Goal: Information Seeking & Learning: Learn about a topic

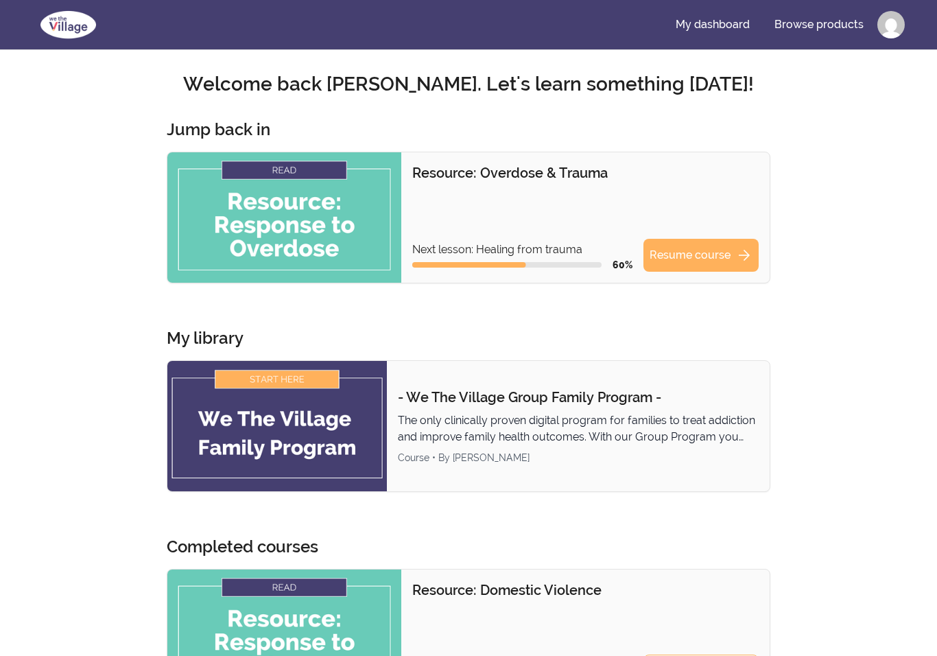
click at [878, 513] on section "Welcome back [PERSON_NAME]! Welcome back [PERSON_NAME]. Let's learn something […" at bounding box center [468, 597] width 916 height 1095
click at [291, 374] on img at bounding box center [276, 426] width 219 height 130
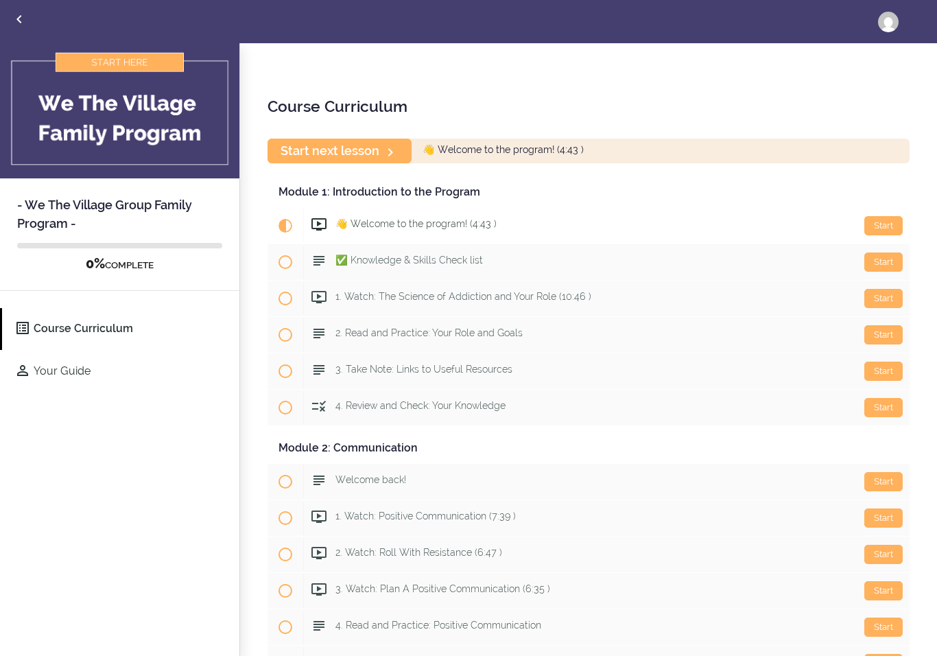
click at [891, 230] on div "Start" at bounding box center [883, 225] width 38 height 19
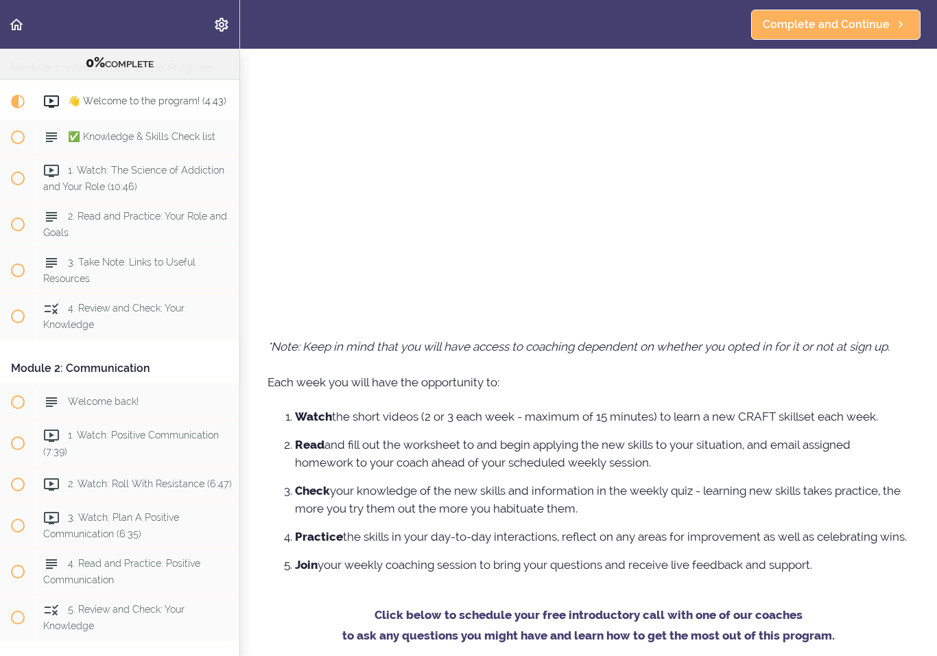
scroll to position [596, 0]
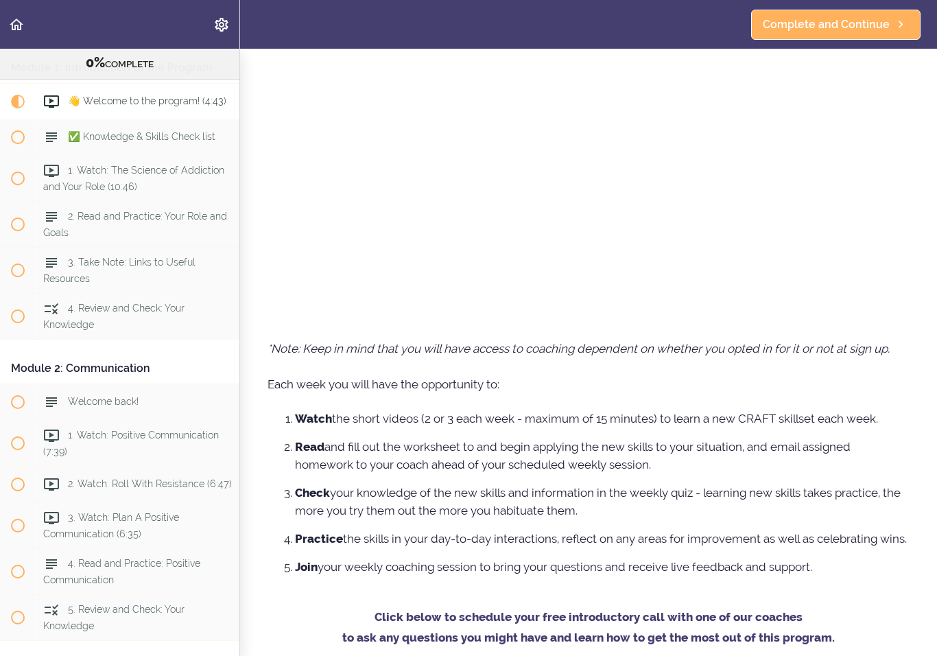
click at [69, 177] on div "1. Watch: The Science of Addiction and Your Role (10:46)" at bounding box center [138, 178] width 204 height 45
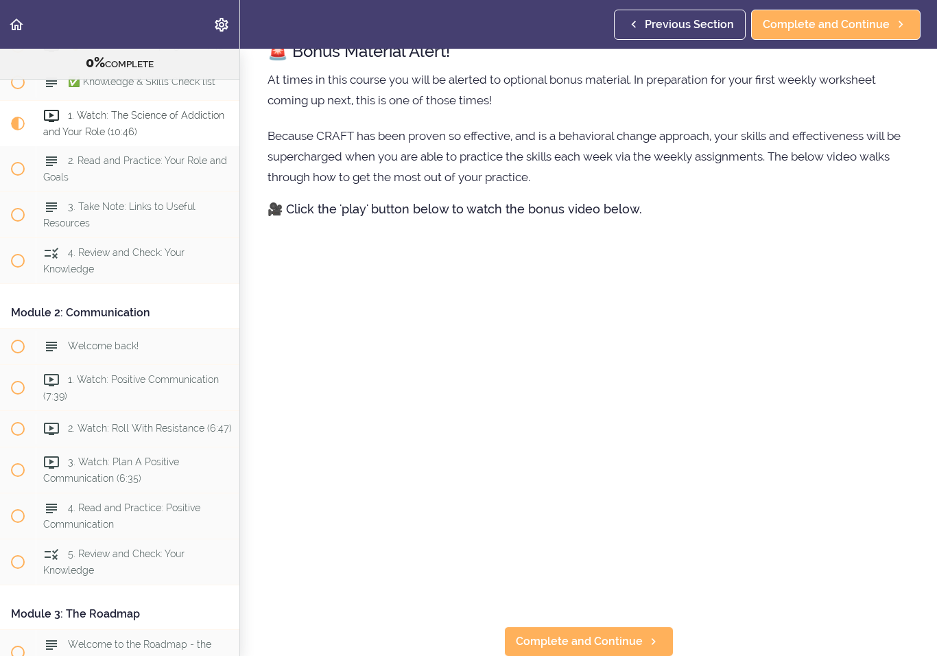
scroll to position [699, 0]
click at [622, 644] on span "Complete and Continue" at bounding box center [579, 641] width 127 height 16
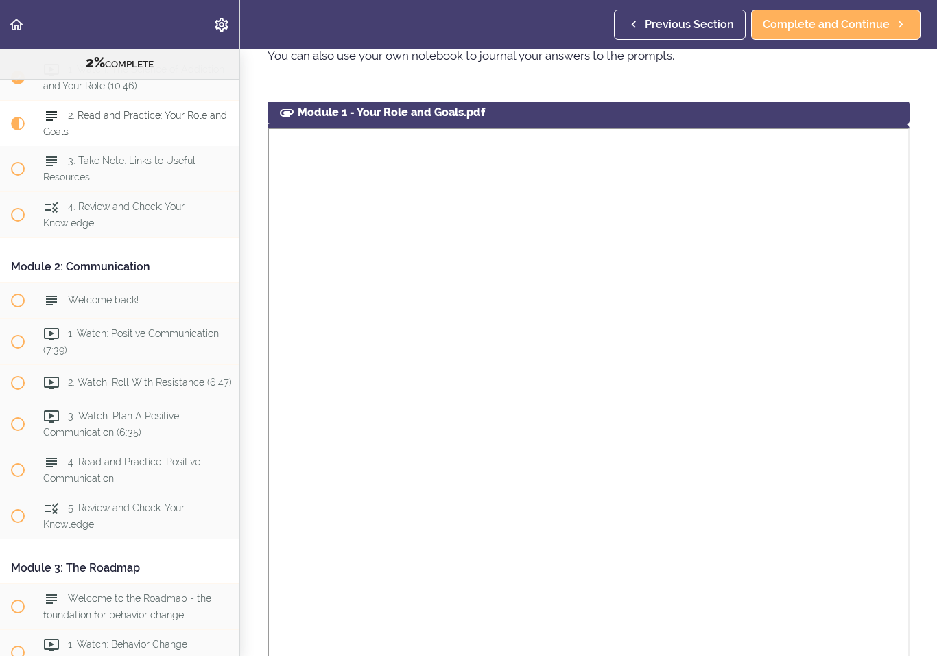
scroll to position [525, 0]
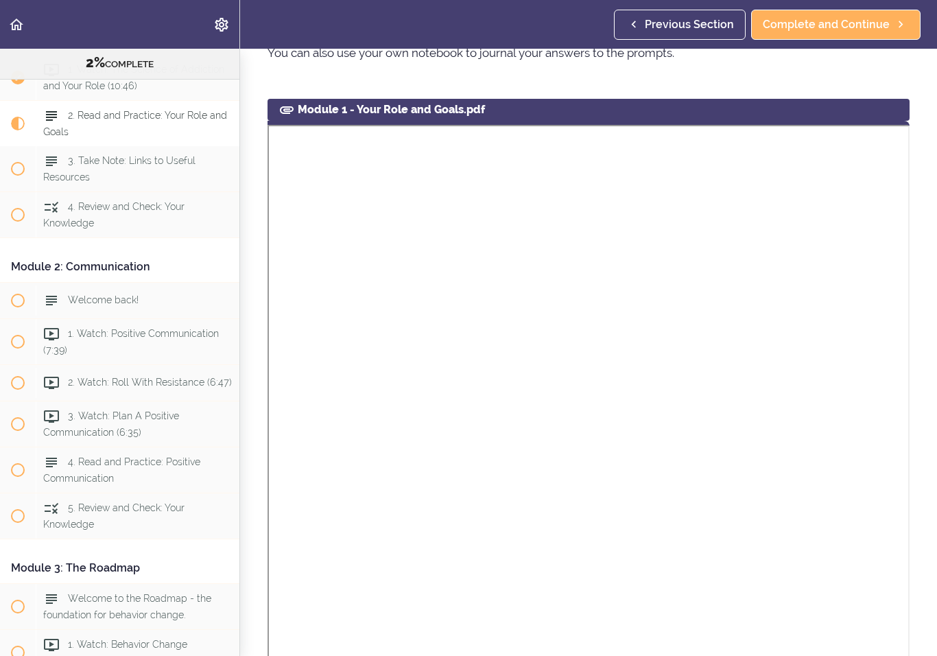
click at [858, 32] on span "Complete and Continue" at bounding box center [826, 24] width 127 height 16
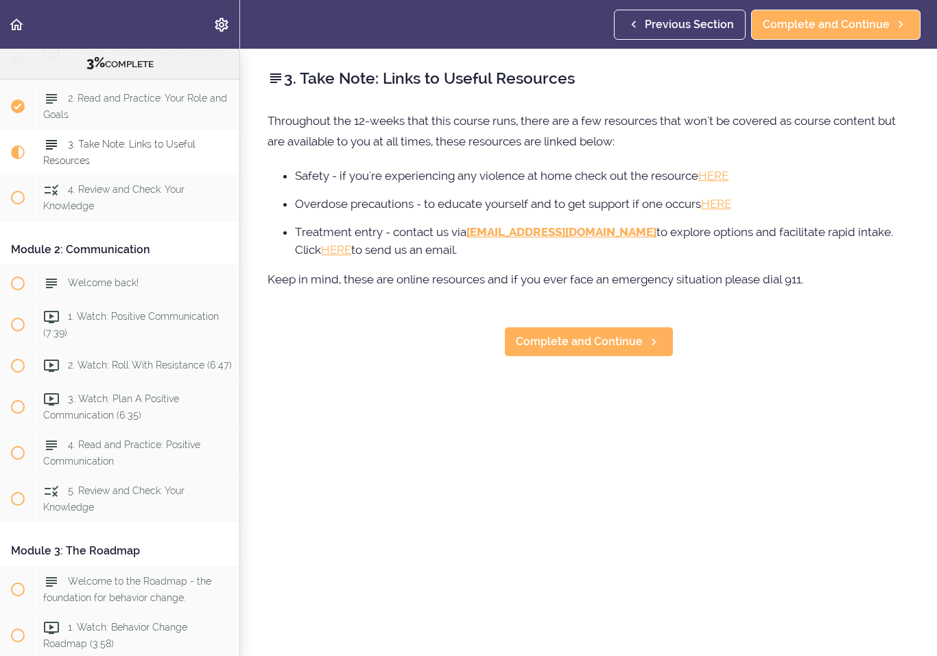
scroll to position [256, 0]
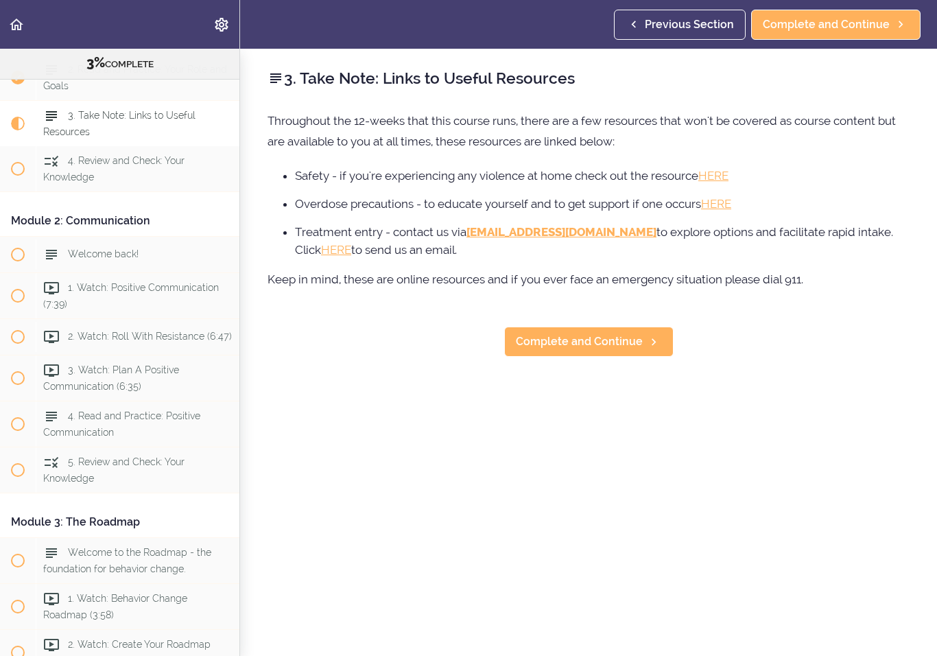
click at [585, 355] on link "Complete and Continue" at bounding box center [588, 341] width 169 height 30
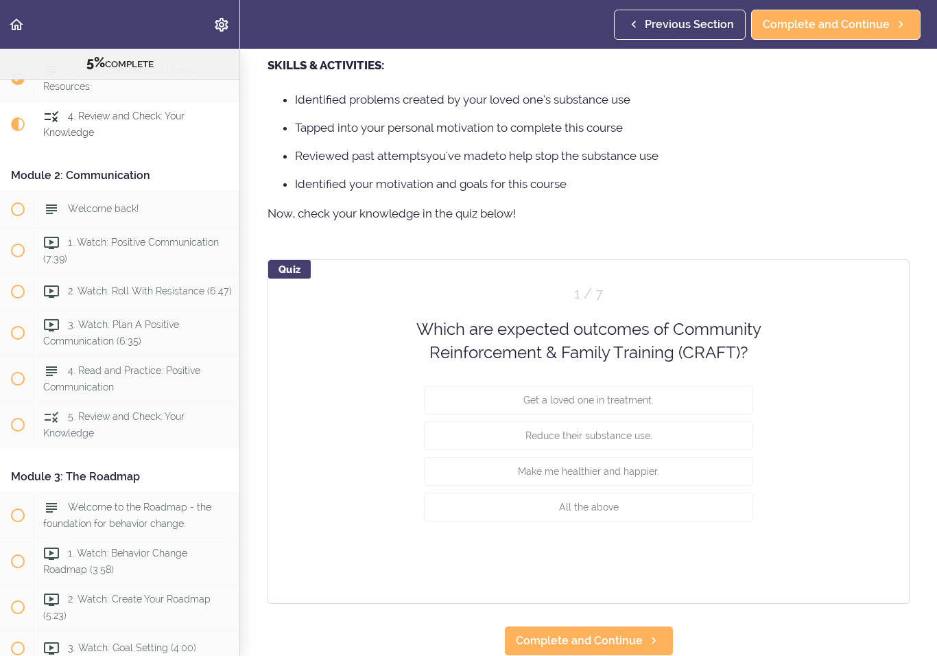
scroll to position [940, 0]
click at [727, 503] on button "All the above" at bounding box center [588, 506] width 329 height 29
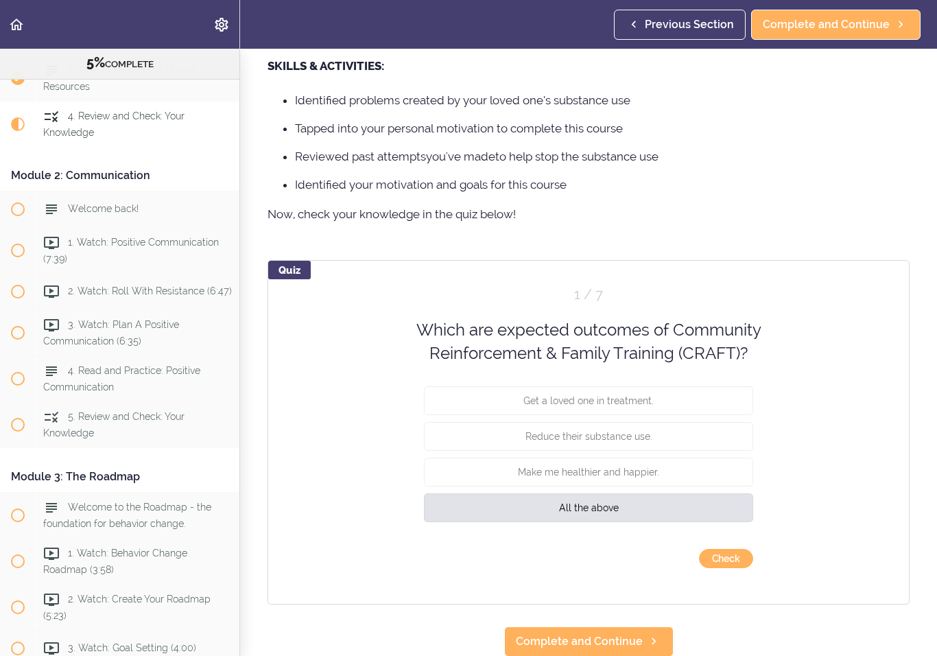
click at [734, 560] on button "Check" at bounding box center [726, 558] width 54 height 19
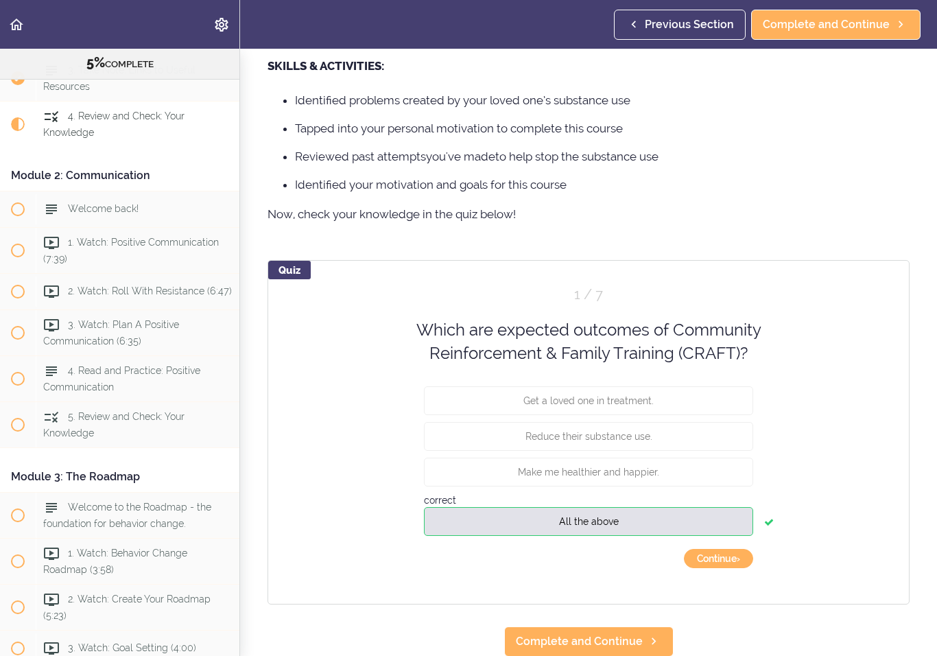
click at [729, 558] on button "Continue ›" at bounding box center [718, 558] width 69 height 19
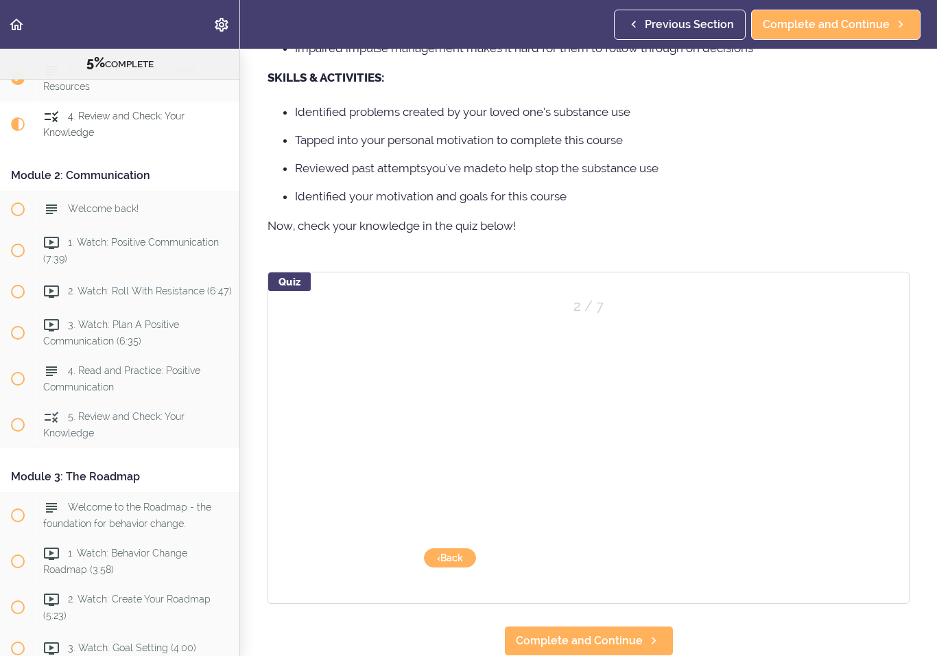
scroll to position [928, 0]
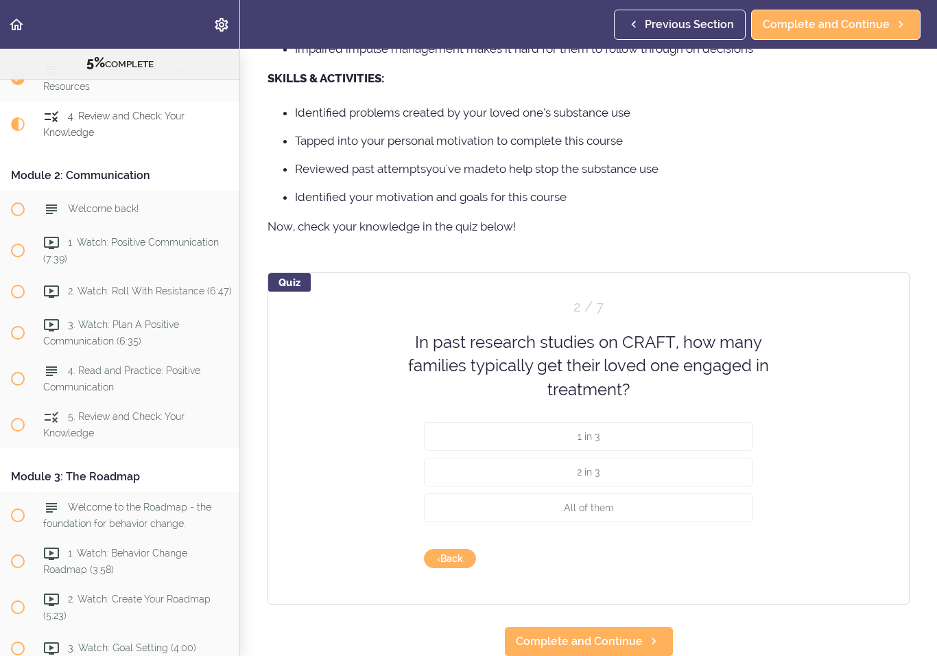
click at [729, 470] on button "2 in 3" at bounding box center [588, 471] width 329 height 29
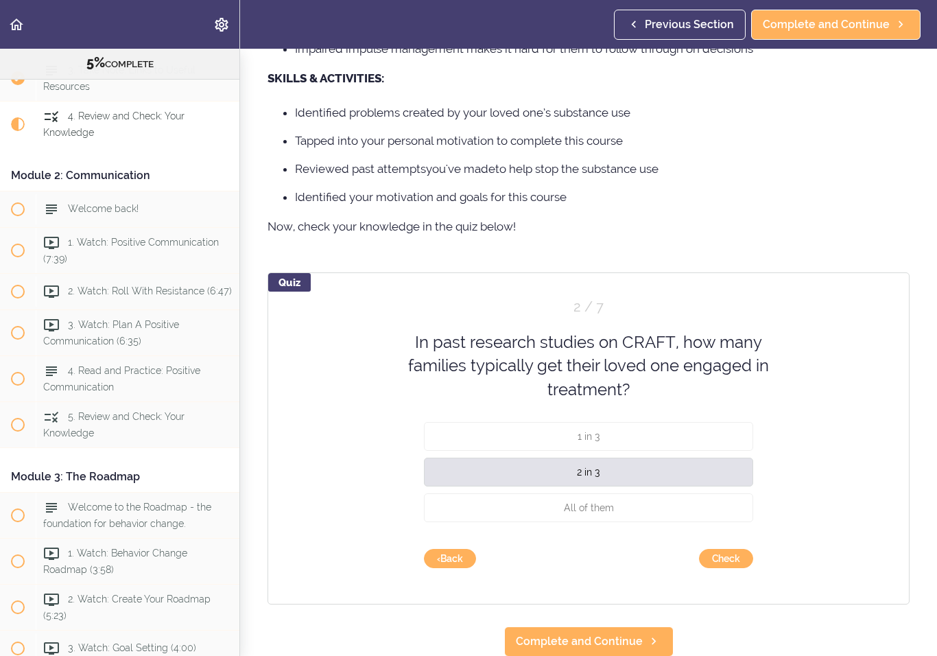
click at [745, 559] on button "Check" at bounding box center [726, 558] width 54 height 19
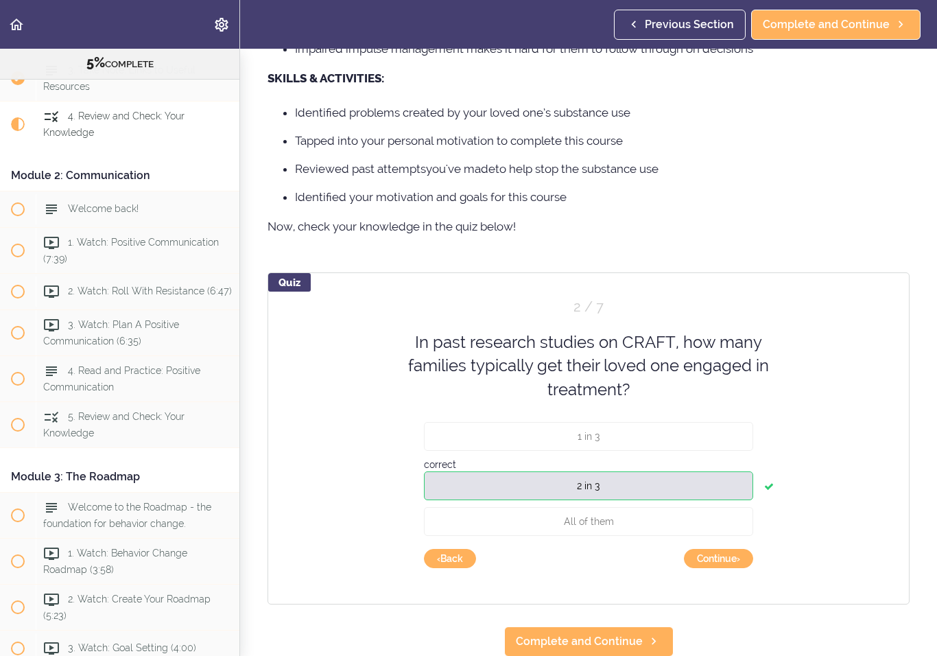
click at [739, 558] on button "Continue ›" at bounding box center [718, 558] width 69 height 19
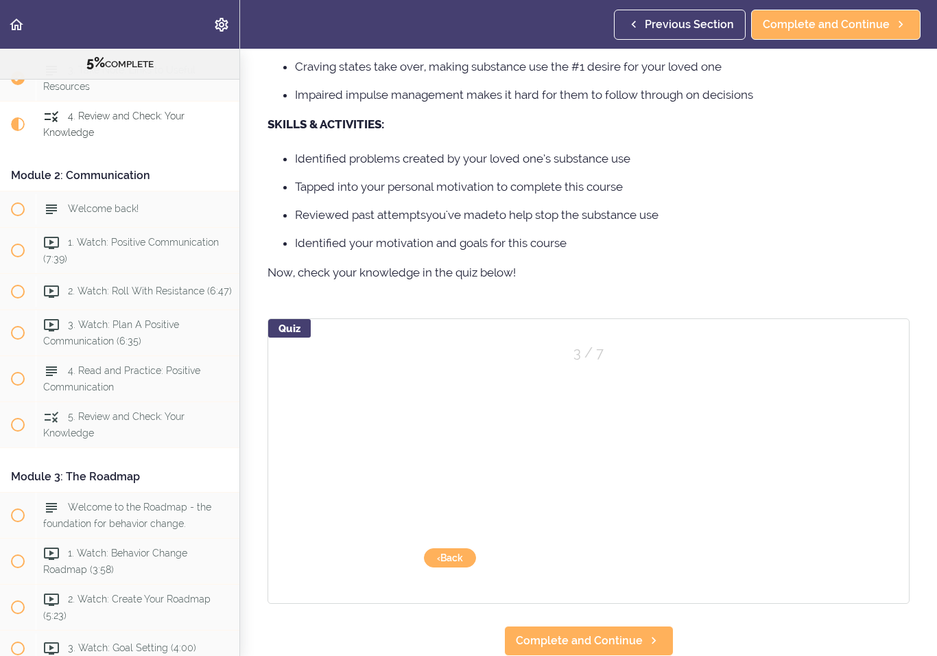
scroll to position [881, 0]
click at [724, 509] on button "Both." at bounding box center [588, 506] width 329 height 29
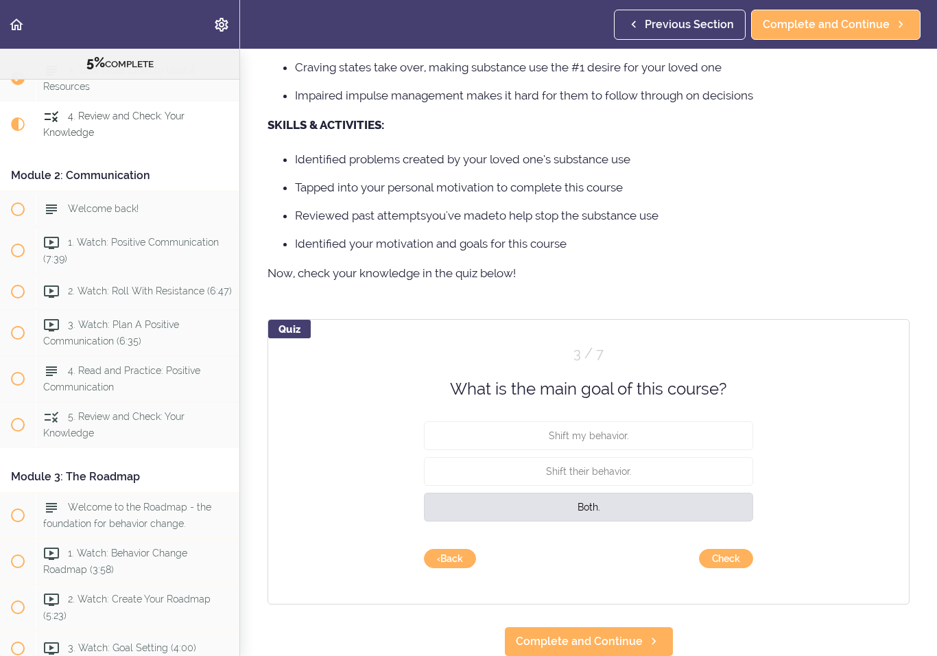
click at [740, 559] on button "Check" at bounding box center [726, 558] width 54 height 19
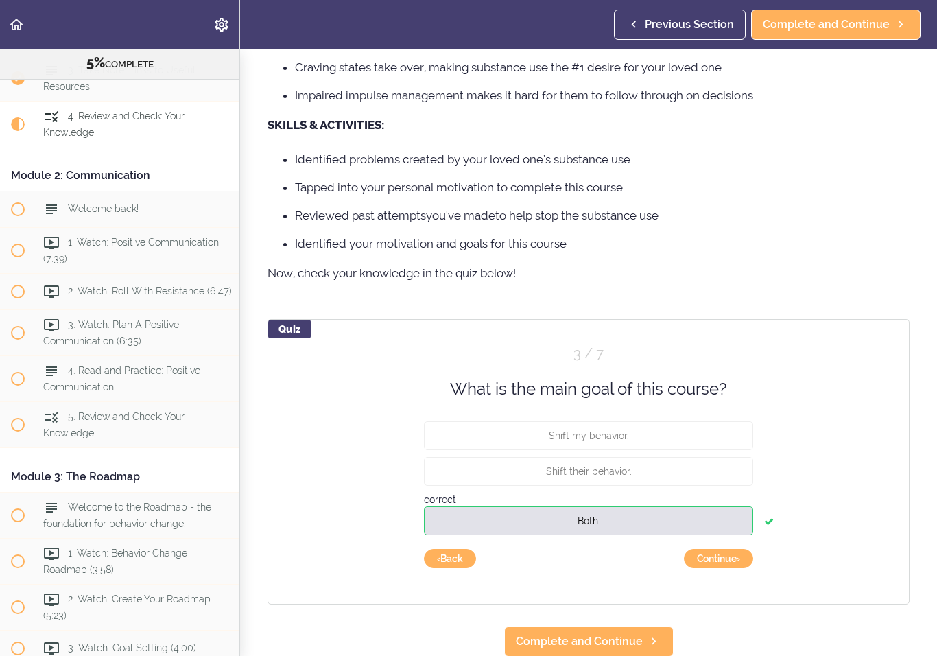
click at [741, 561] on button "Continue ›" at bounding box center [718, 558] width 69 height 19
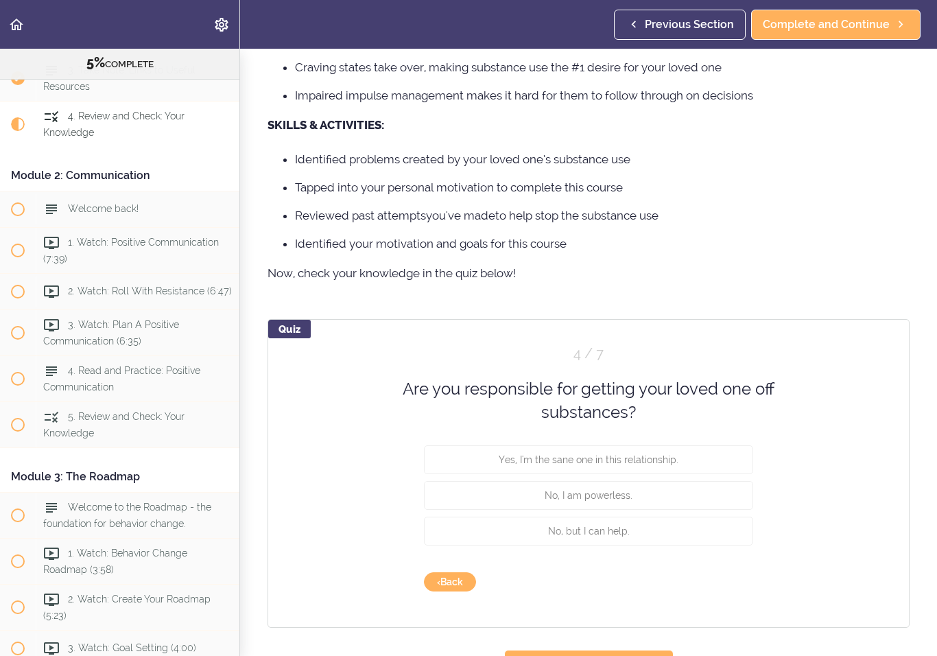
click at [712, 538] on button "No, but I can help." at bounding box center [588, 530] width 329 height 29
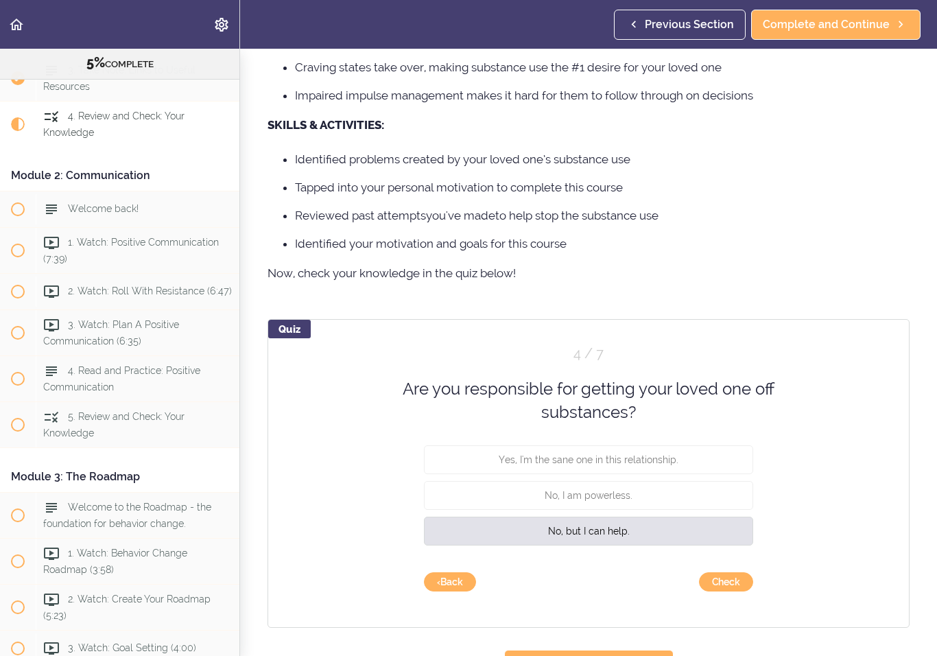
click at [742, 582] on button "Check" at bounding box center [726, 581] width 54 height 19
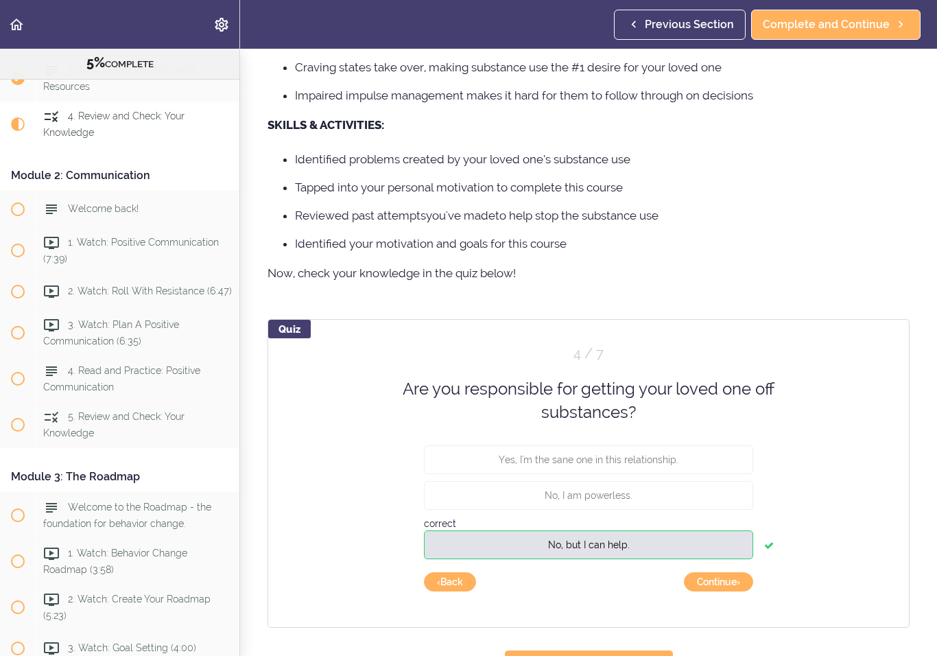
click at [739, 586] on button "Continue ›" at bounding box center [718, 581] width 69 height 19
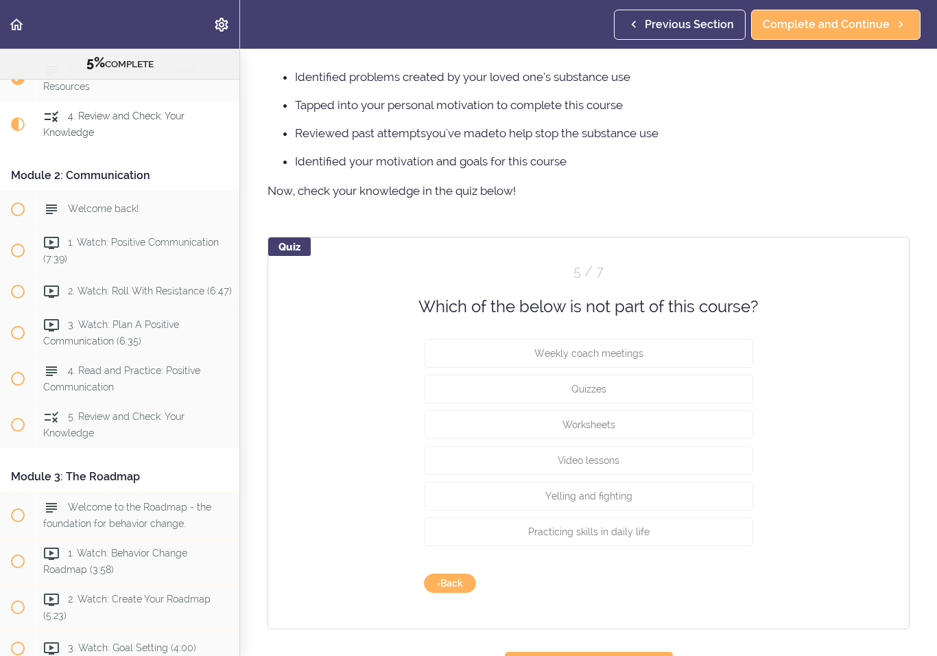
scroll to position [964, 0]
click at [726, 505] on button "Yelling and fighting" at bounding box center [588, 495] width 329 height 29
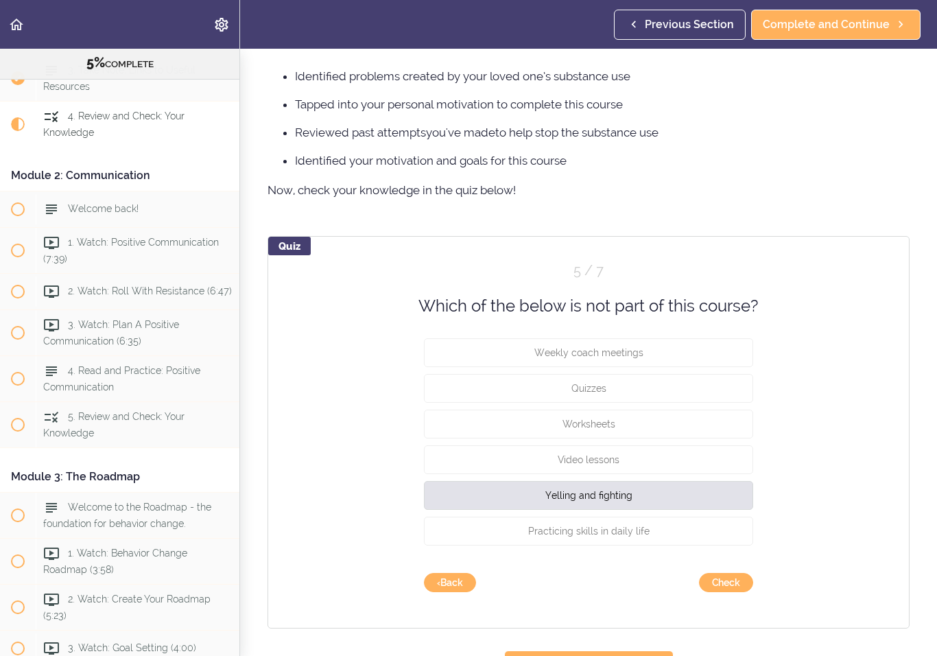
click at [750, 586] on button "Check" at bounding box center [726, 582] width 54 height 19
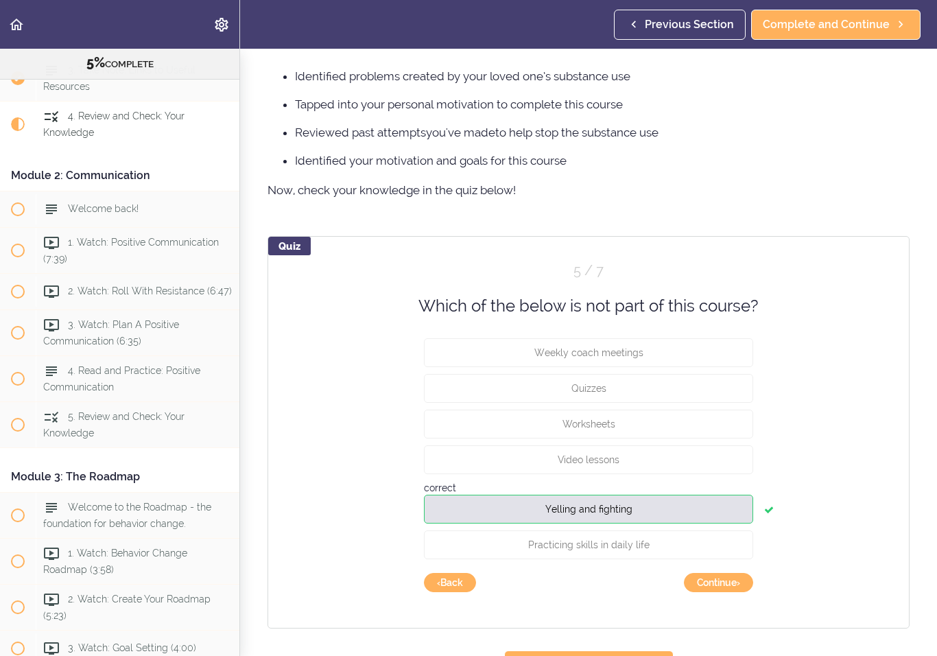
click at [739, 579] on button "Continue ›" at bounding box center [718, 582] width 69 height 19
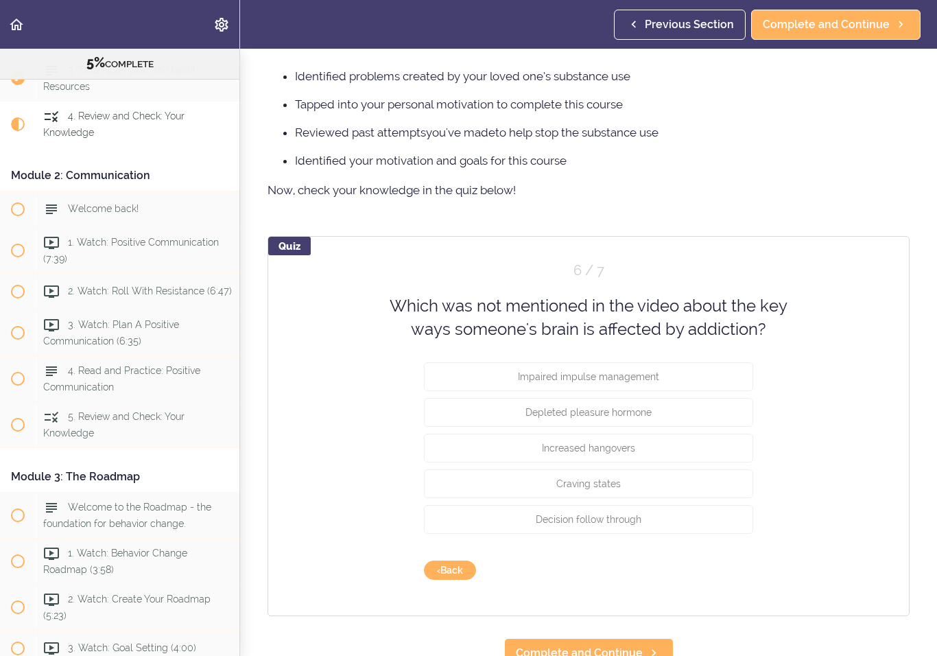
click at [716, 455] on button "Increased hangovers" at bounding box center [588, 447] width 329 height 29
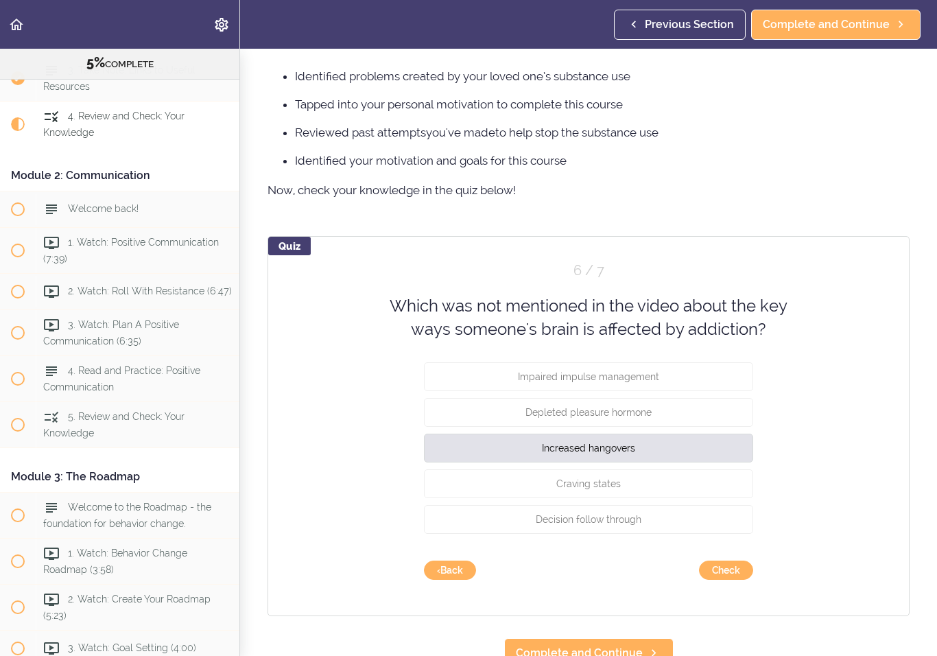
click at [737, 570] on button "Check" at bounding box center [726, 569] width 54 height 19
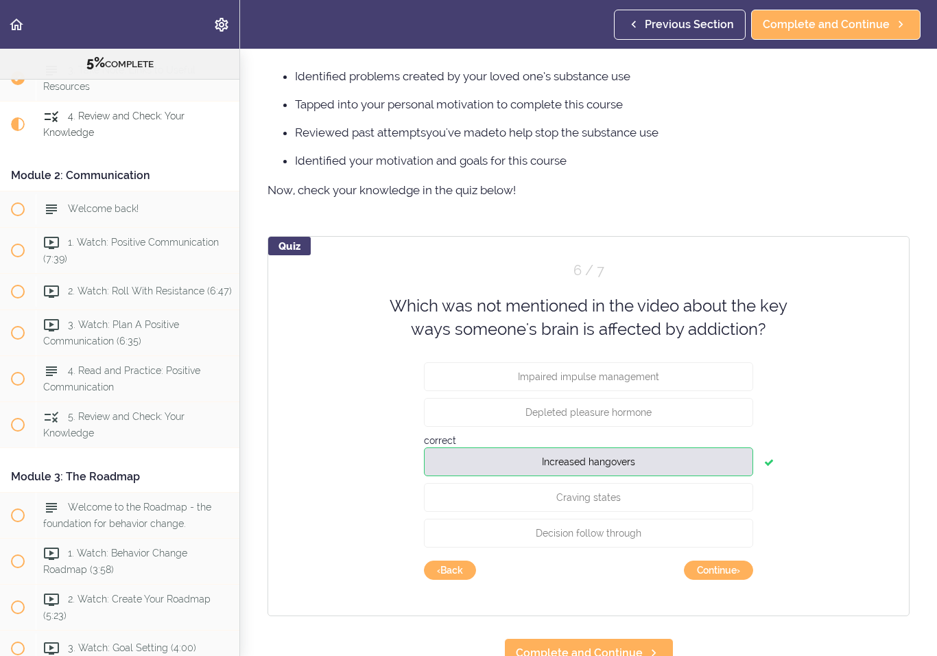
click at [733, 568] on button "Continue ›" at bounding box center [718, 569] width 69 height 19
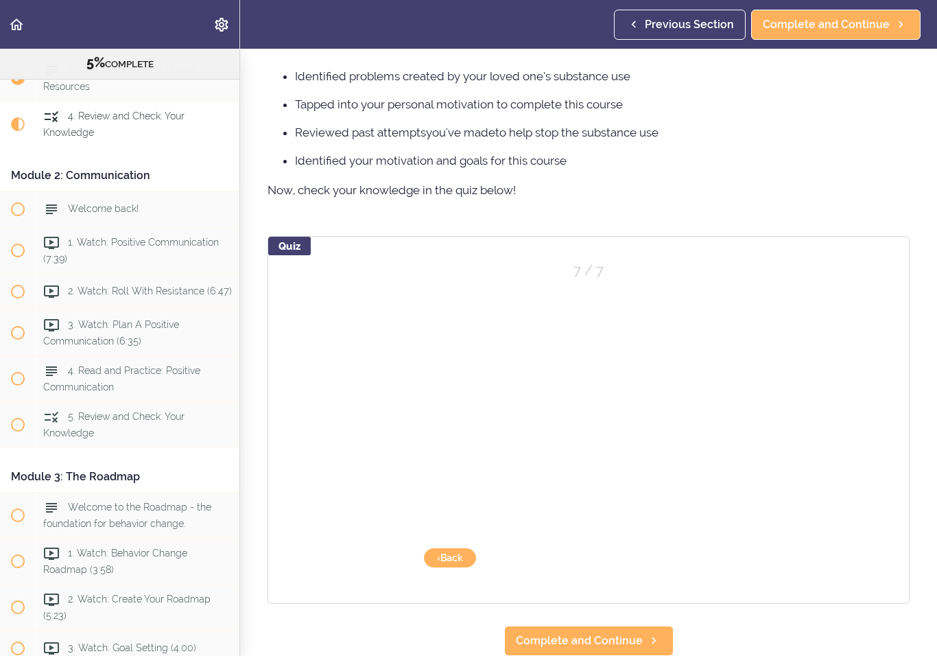
scroll to position [964, 0]
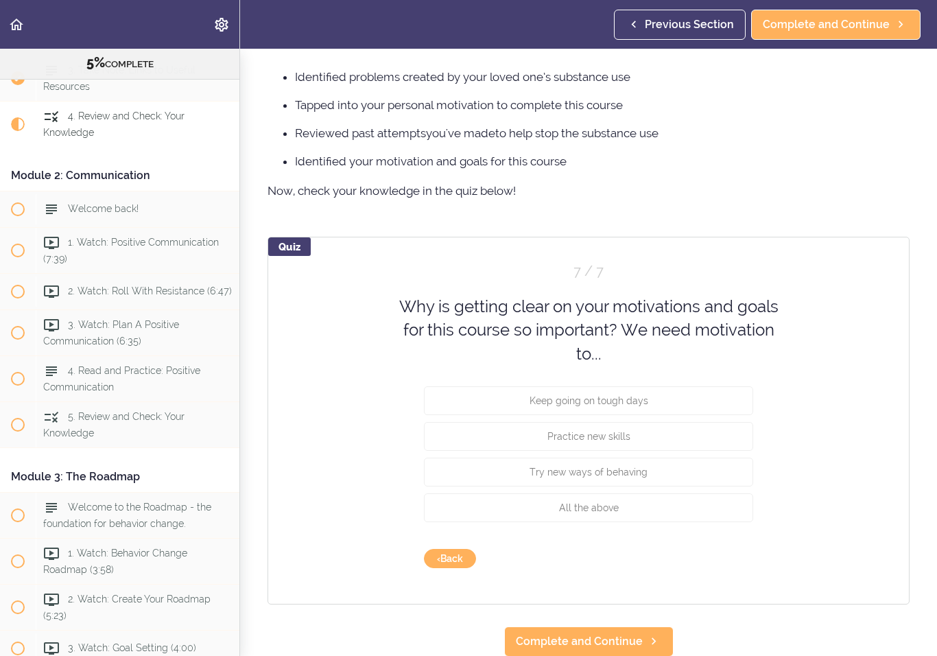
click at [720, 509] on button "All the above" at bounding box center [588, 507] width 329 height 29
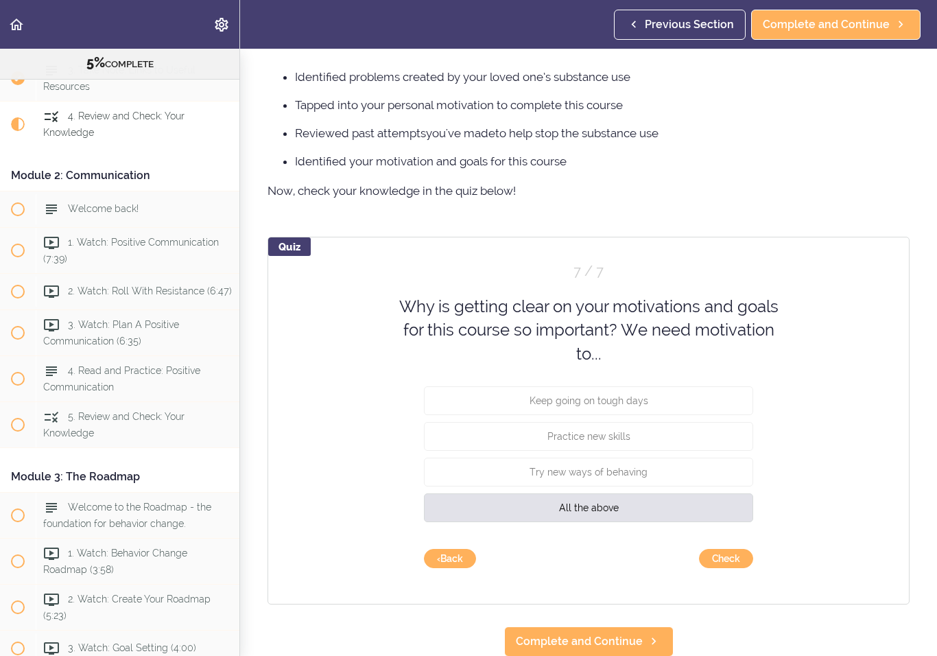
click at [748, 558] on button "Check" at bounding box center [726, 558] width 54 height 19
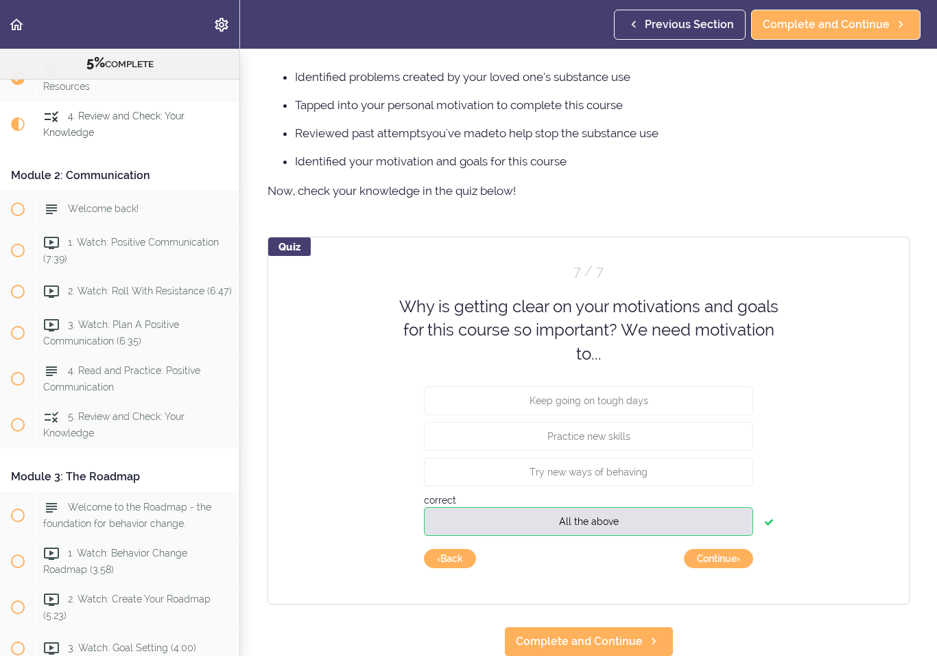
click at [747, 564] on button "Continue ›" at bounding box center [718, 558] width 69 height 19
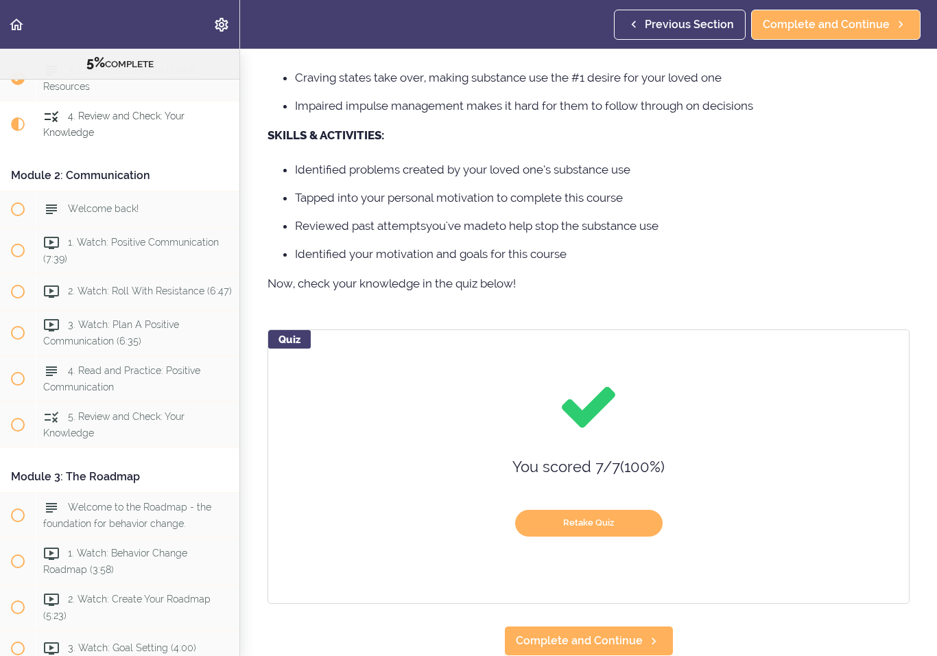
scroll to position [871, 0]
click at [645, 643] on icon at bounding box center [653, 641] width 16 height 14
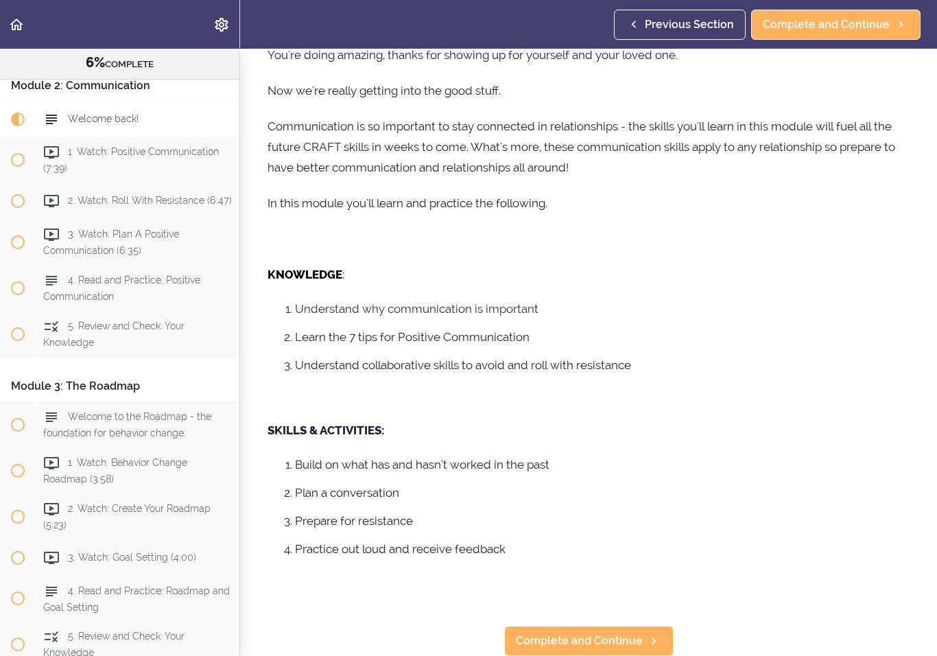
scroll to position [101, 0]
click at [626, 638] on span "Complete and Continue" at bounding box center [579, 640] width 127 height 16
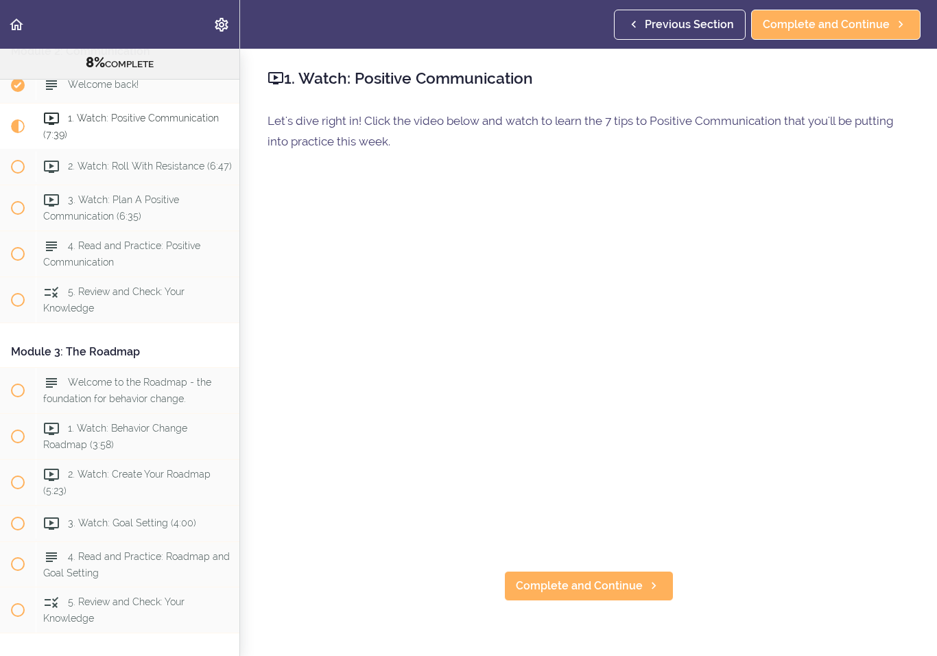
scroll to position [429, 0]
click at [585, 591] on span "Complete and Continue" at bounding box center [579, 585] width 127 height 16
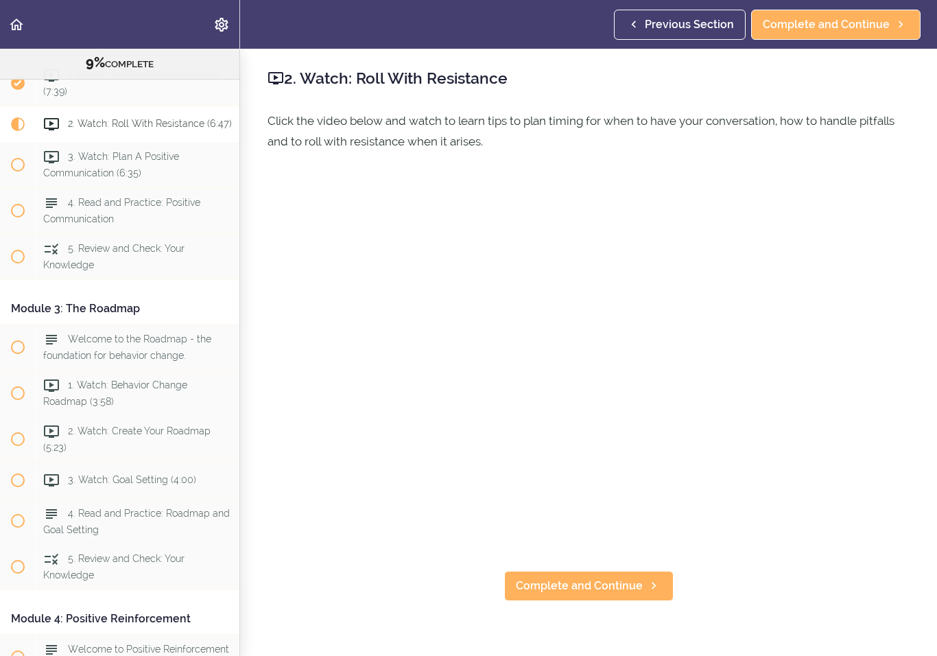
scroll to position [475, 0]
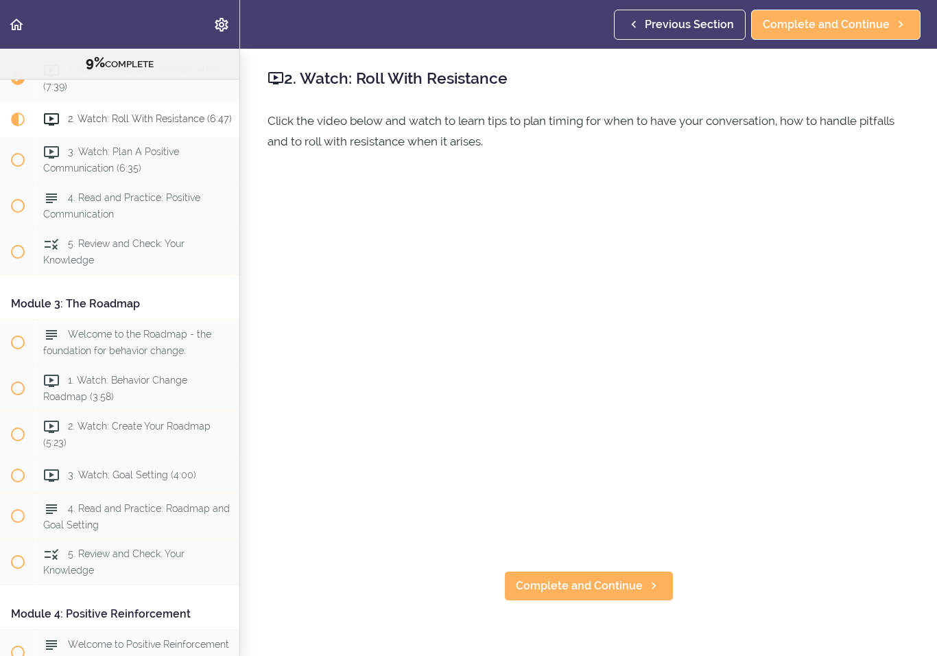
click at [567, 590] on span "Complete and Continue" at bounding box center [579, 585] width 127 height 16
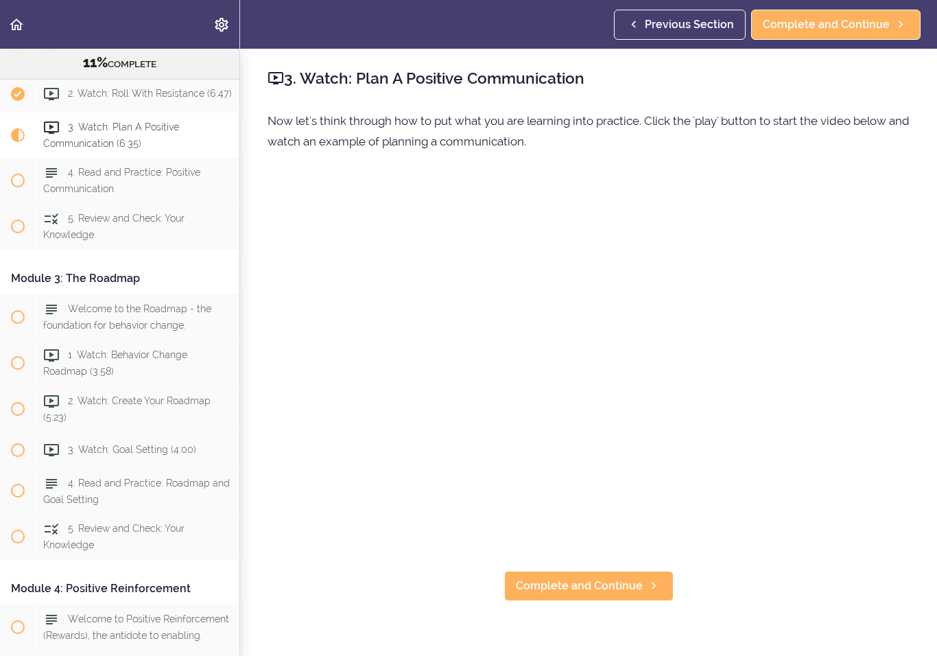
scroll to position [511, 0]
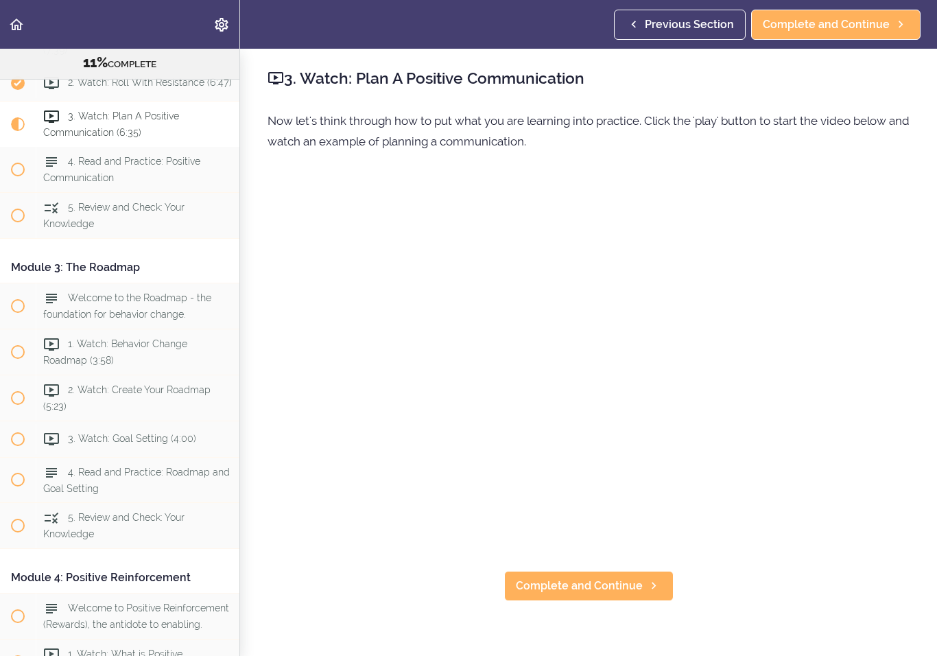
click at [611, 585] on span "Complete and Continue" at bounding box center [579, 585] width 127 height 16
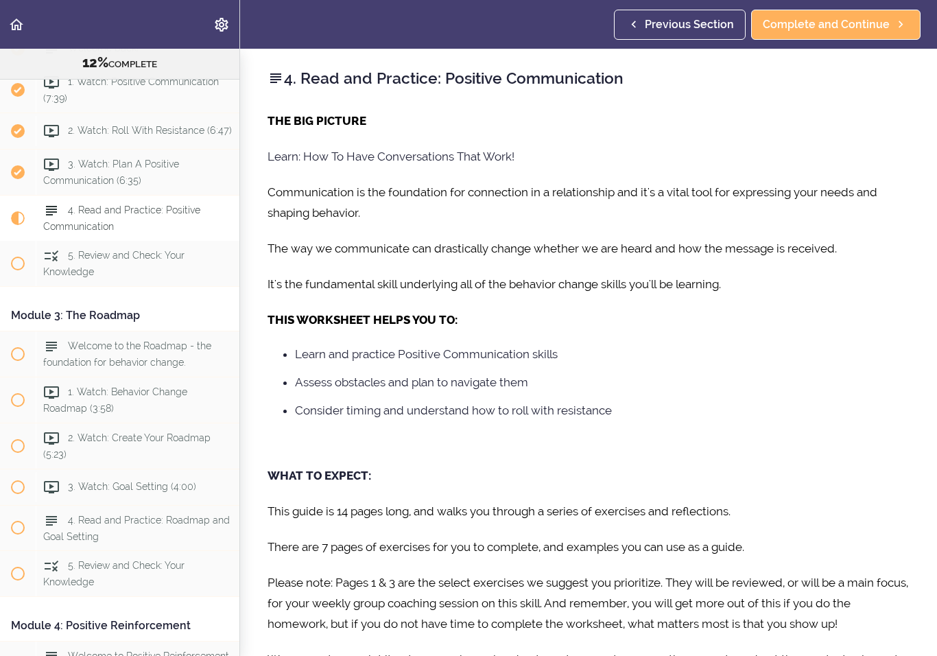
scroll to position [464, 0]
click at [119, 172] on span "3. Watch: Plan A Positive Communication (6:35)" at bounding box center [111, 170] width 136 height 27
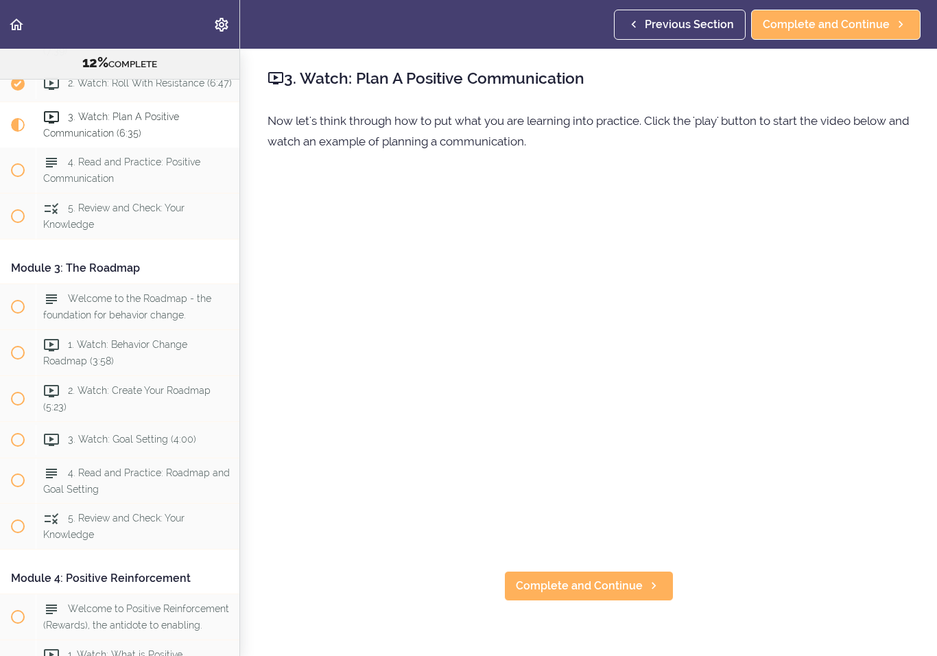
scroll to position [511, 0]
click at [622, 585] on span "Complete and Continue" at bounding box center [579, 585] width 127 height 16
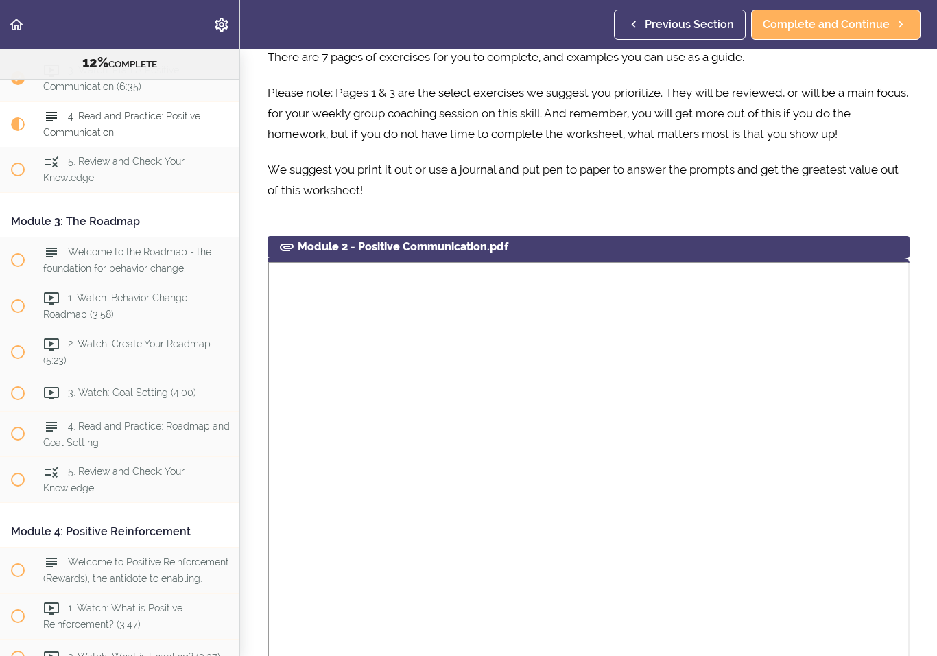
scroll to position [489, 0]
click at [288, 262] on div at bounding box center [588, 573] width 642 height 629
click at [291, 246] on icon at bounding box center [286, 247] width 16 height 16
click at [489, 254] on div "Module 2 - Positive Communication.pdf" at bounding box center [588, 248] width 642 height 22
click at [467, 250] on div "Module 2 - Positive Communication.pdf" at bounding box center [588, 248] width 642 height 22
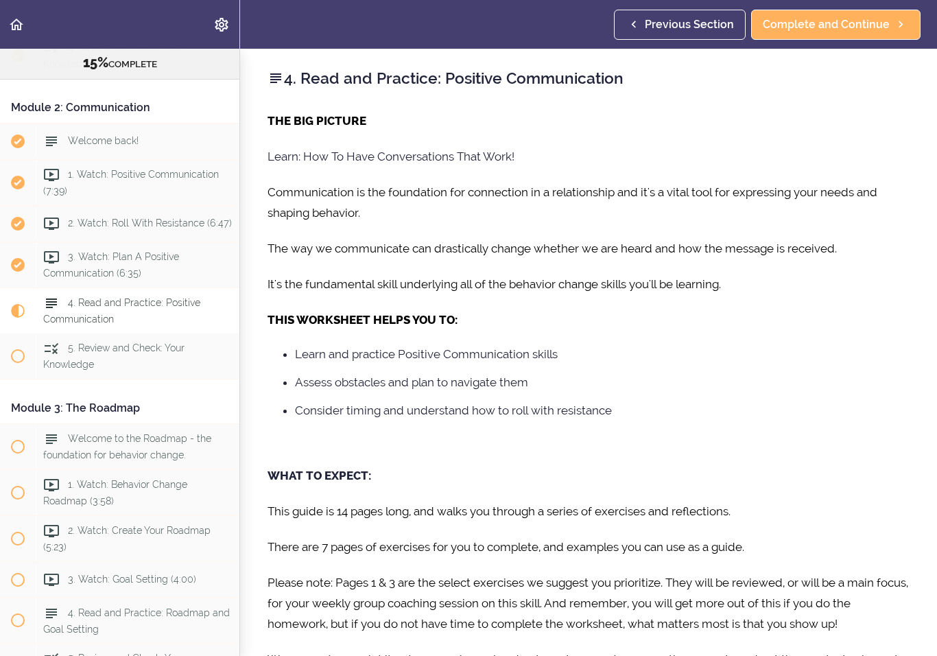
scroll to position [371, 0]
click at [116, 309] on div "4. Read and Practice: Positive Communication" at bounding box center [138, 309] width 204 height 45
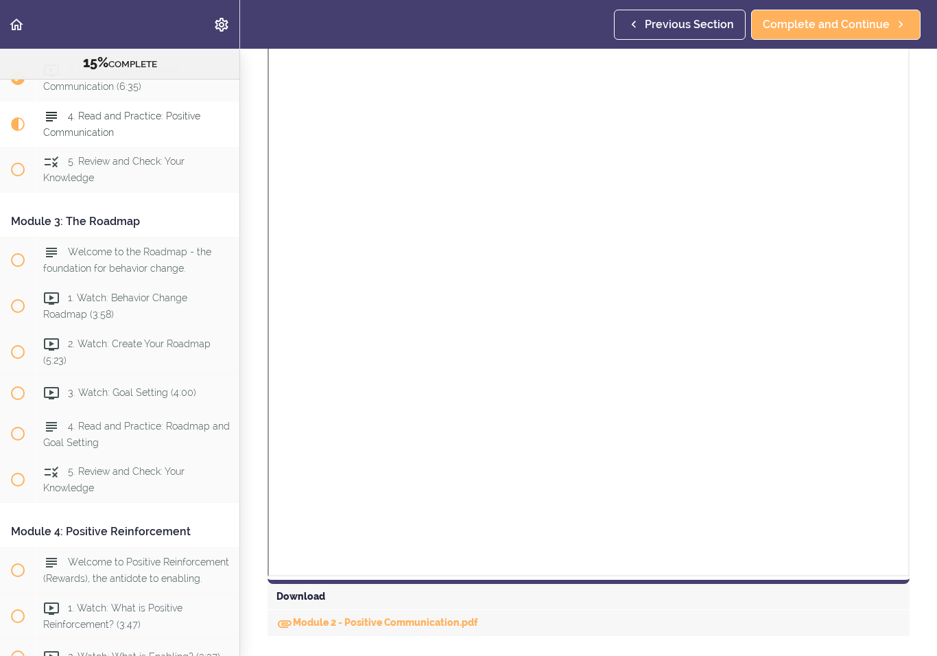
scroll to position [756, 0]
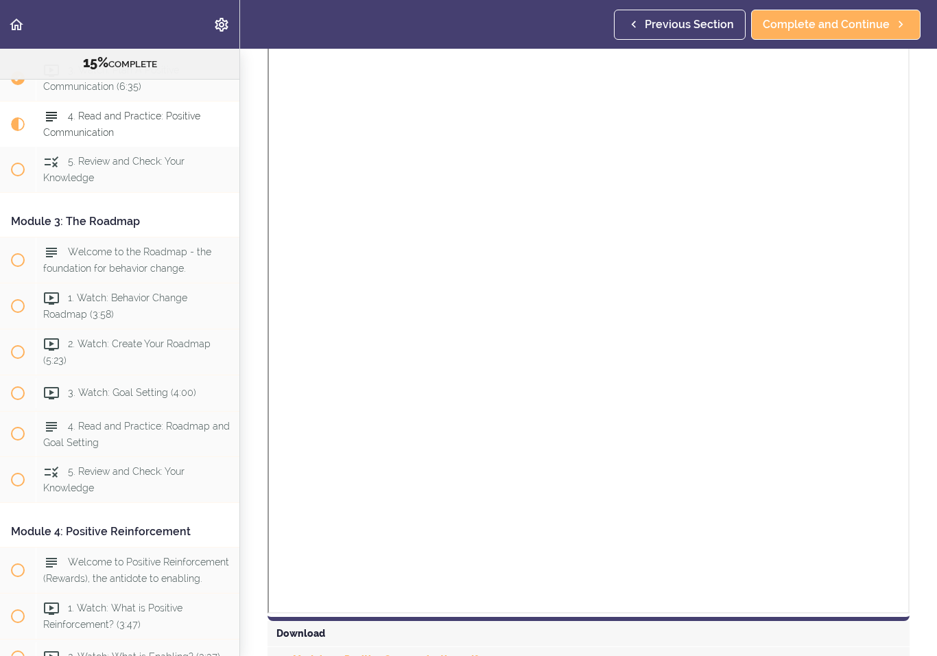
click at [295, 640] on div "Download" at bounding box center [588, 634] width 642 height 26
click at [296, 634] on div "Download" at bounding box center [588, 634] width 642 height 26
click at [288, 634] on div "Download" at bounding box center [588, 634] width 642 height 26
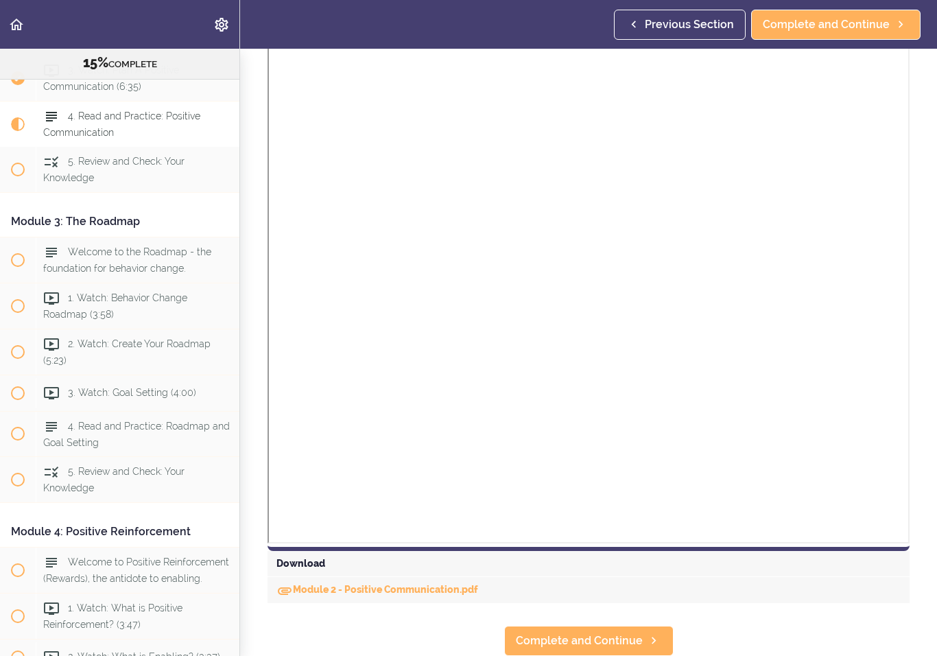
scroll to position [825, 0]
click at [337, 589] on link "Module 2 - Positive Communication.pdf" at bounding box center [377, 589] width 202 height 11
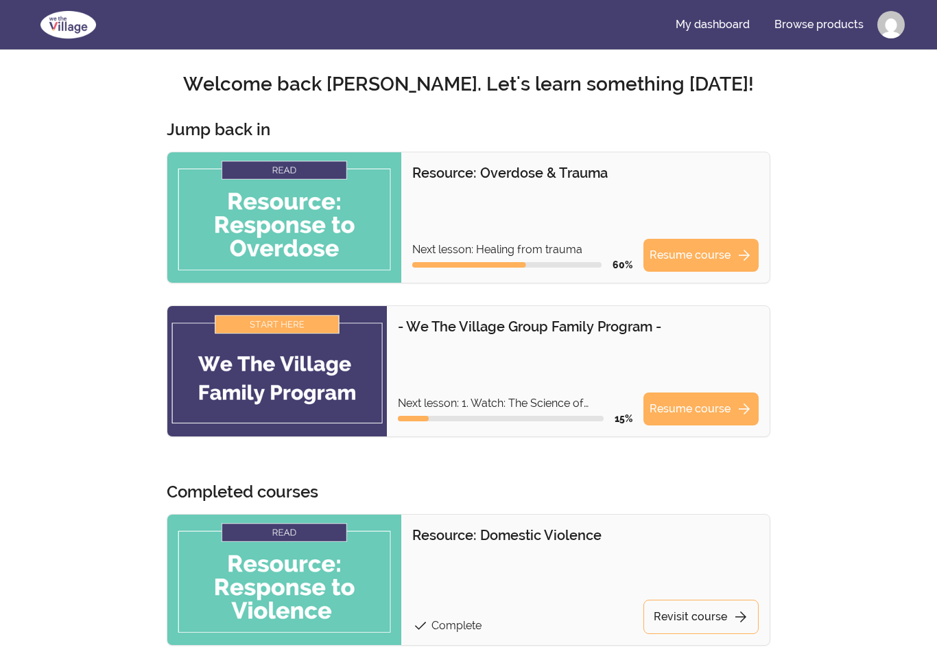
click at [292, 344] on img at bounding box center [276, 371] width 219 height 130
click at [690, 414] on link "Resume course arrow_forward" at bounding box center [700, 408] width 115 height 33
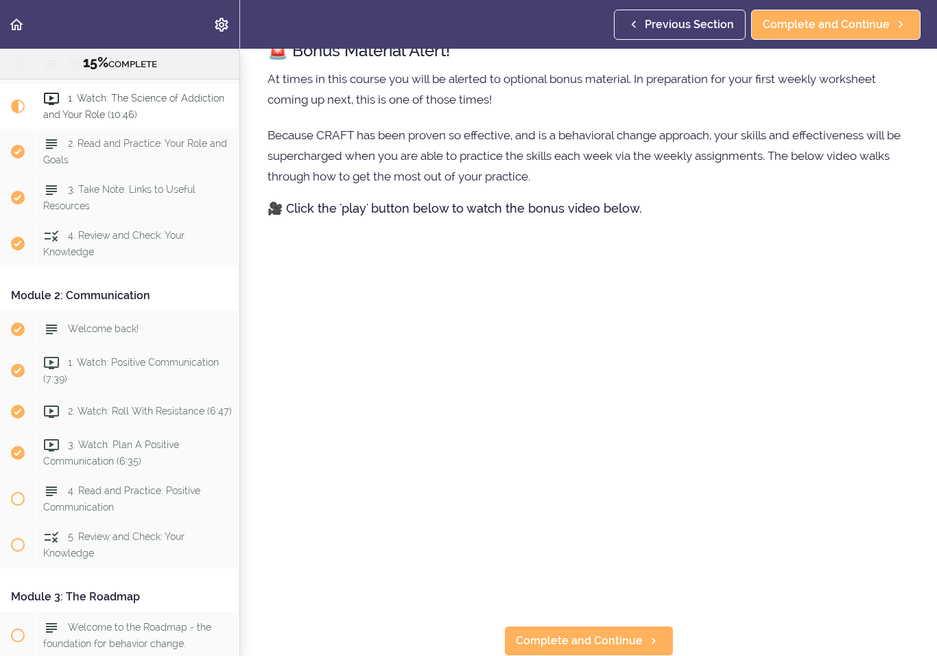
scroll to position [699, 0]
click at [633, 647] on span "Complete and Continue" at bounding box center [579, 641] width 127 height 16
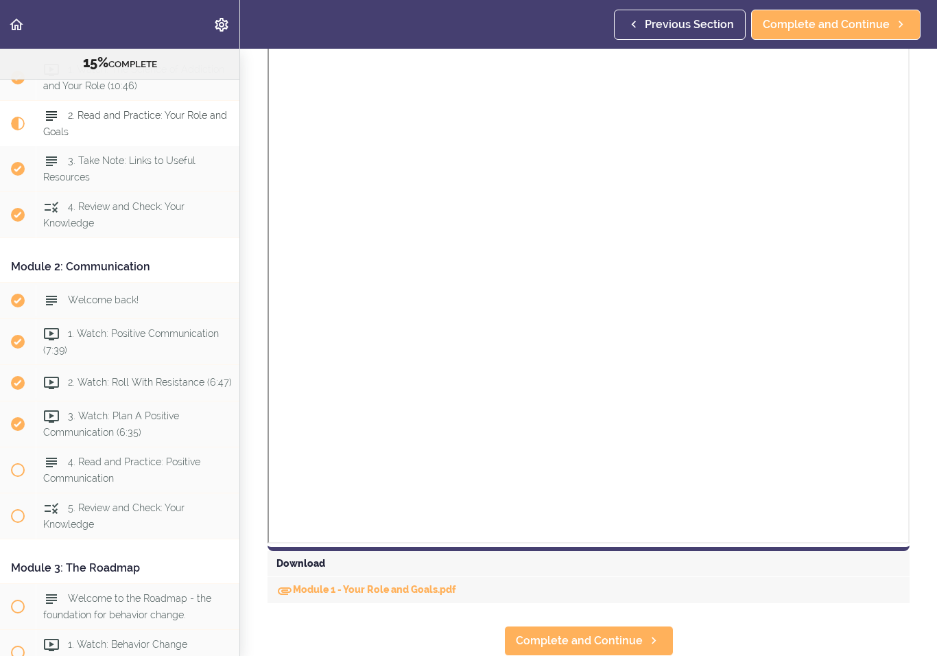
scroll to position [724, 0]
click at [395, 595] on link "Module 1 - Your Role and Goals.pdf" at bounding box center [366, 589] width 180 height 11
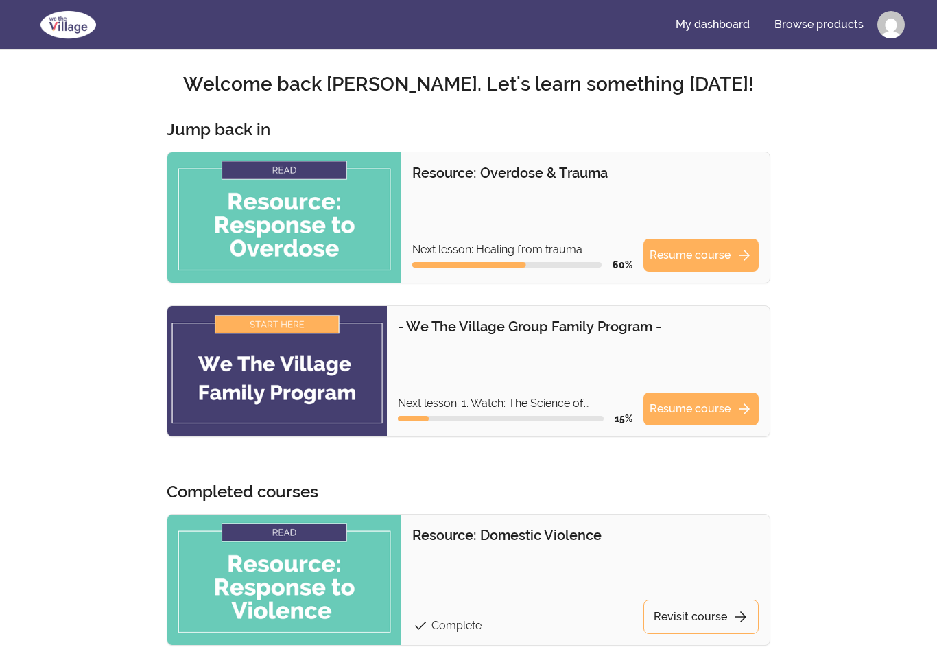
click at [259, 381] on img at bounding box center [276, 371] width 219 height 130
click at [296, 330] on img at bounding box center [276, 371] width 219 height 130
click at [295, 374] on img at bounding box center [276, 371] width 219 height 130
click at [688, 419] on link "Resume course arrow_forward" at bounding box center [700, 408] width 115 height 33
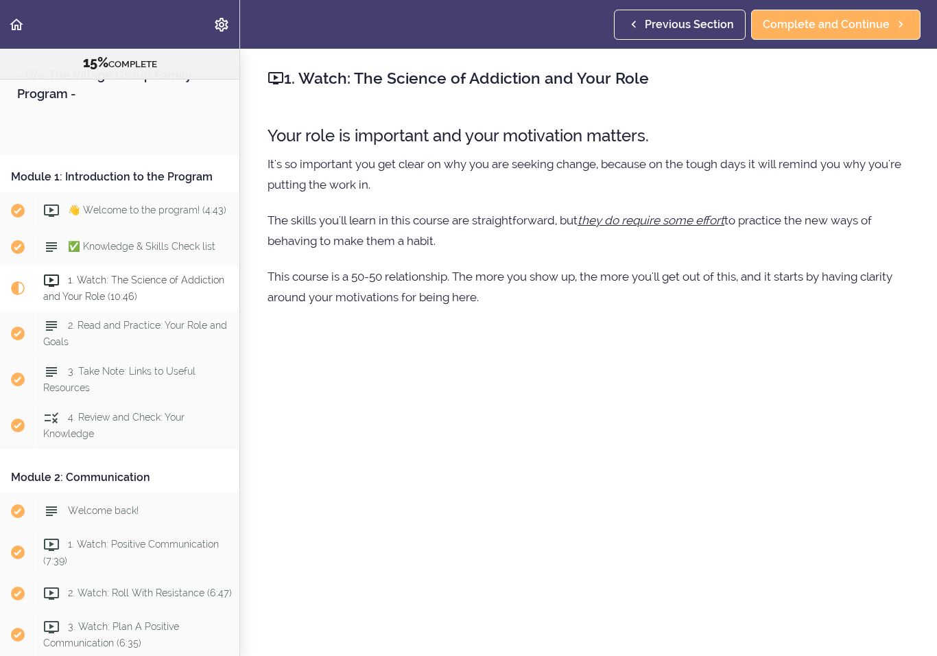
scroll to position [182, 0]
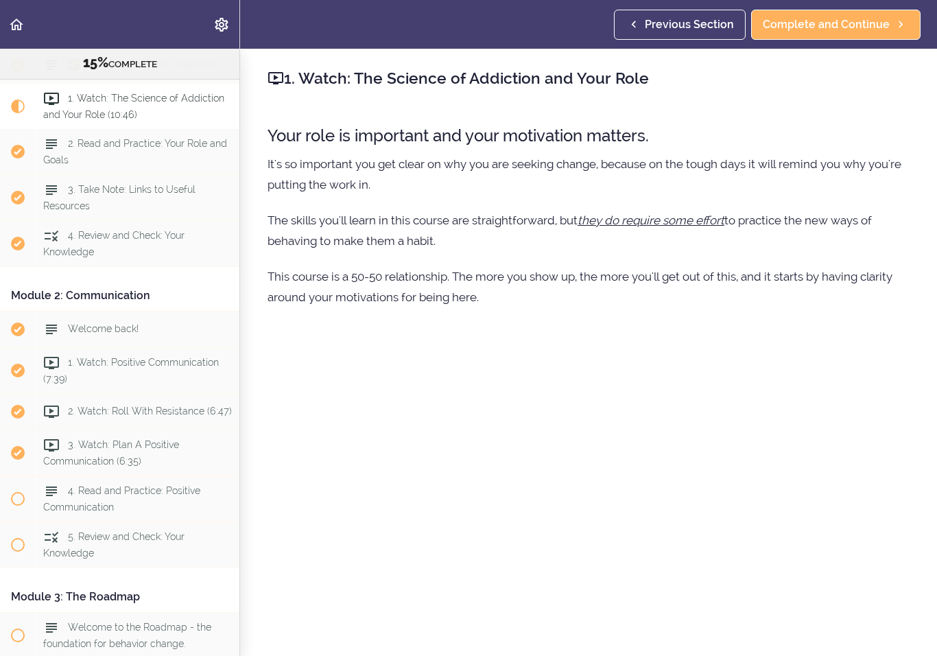
click at [114, 500] on div "4. Read and Practice: Positive Communication" at bounding box center [138, 498] width 204 height 45
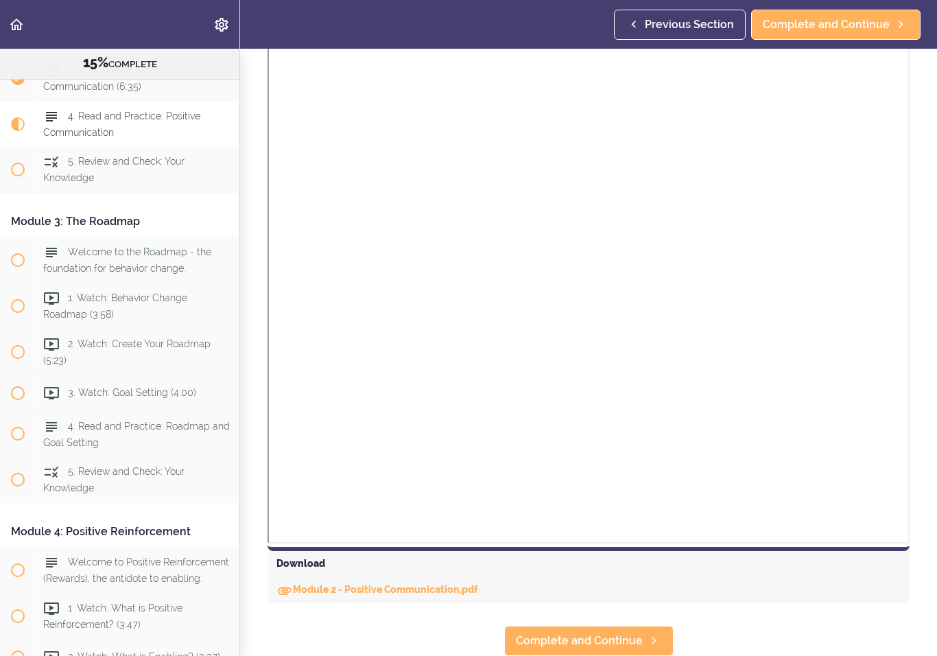
scroll to position [825, 0]
click at [630, 641] on span "Complete and Continue" at bounding box center [579, 641] width 127 height 16
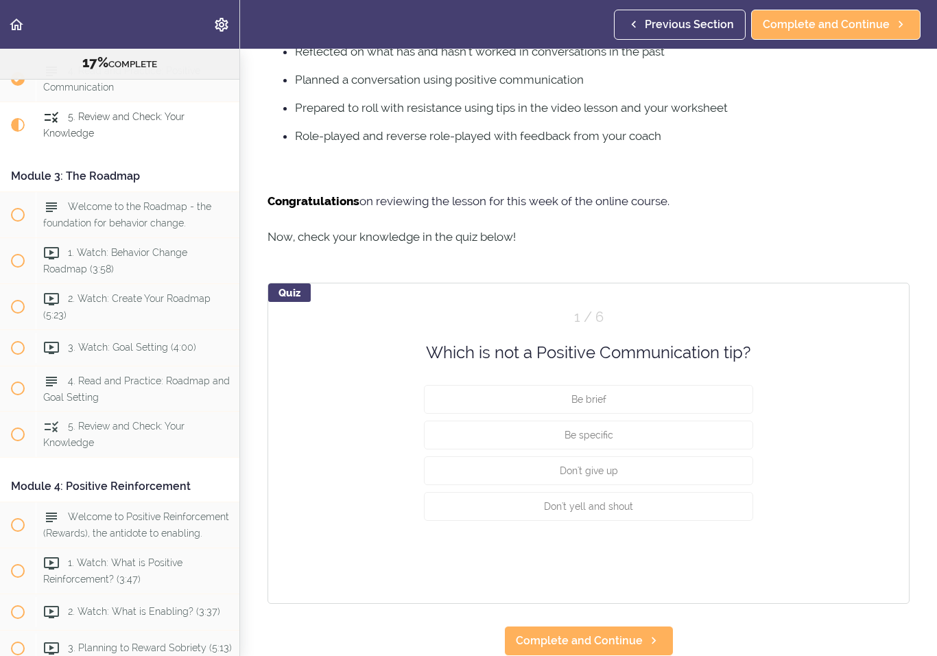
scroll to position [654, 0]
click at [676, 475] on button "Don't give up" at bounding box center [588, 471] width 329 height 29
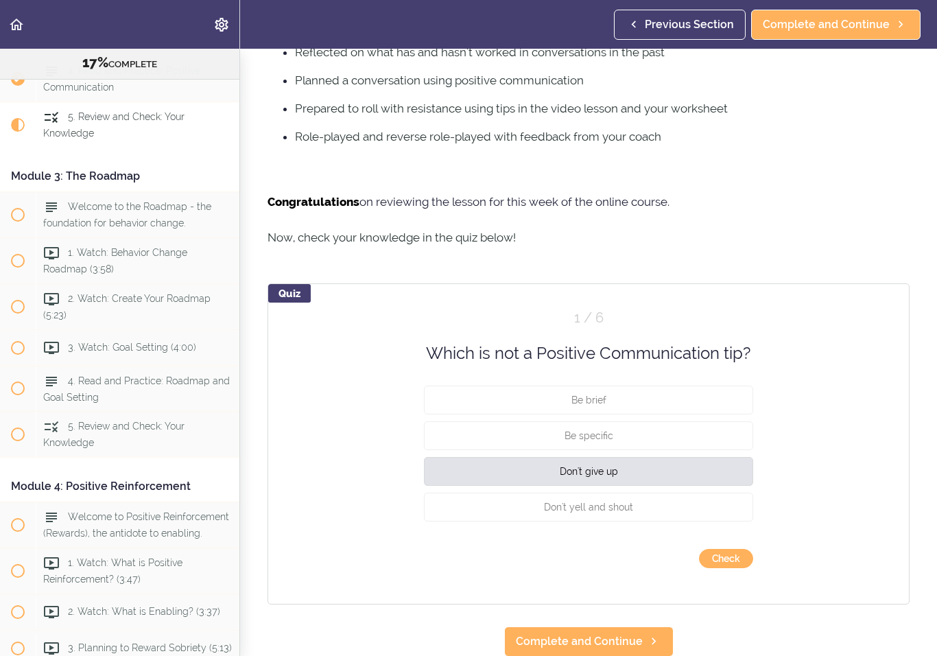
click at [734, 559] on button "Check" at bounding box center [726, 558] width 54 height 19
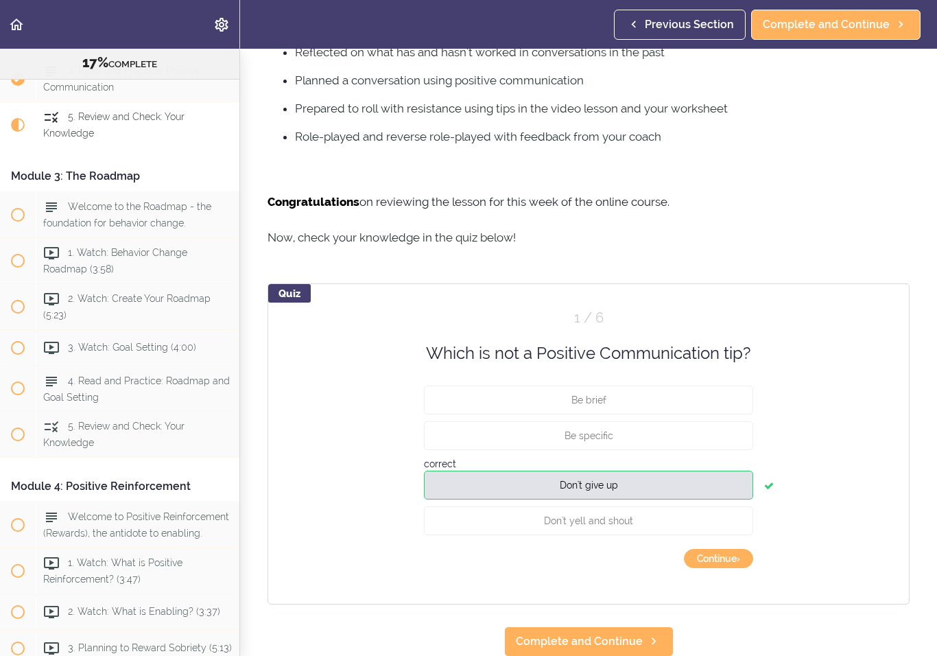
click at [729, 559] on button "Continue ›" at bounding box center [718, 558] width 69 height 19
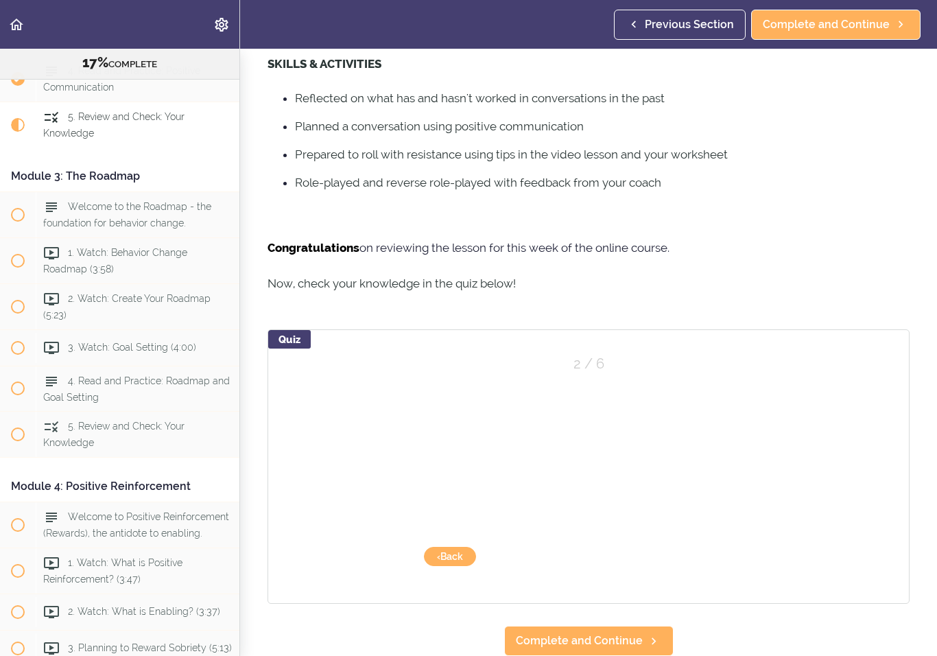
scroll to position [608, 0]
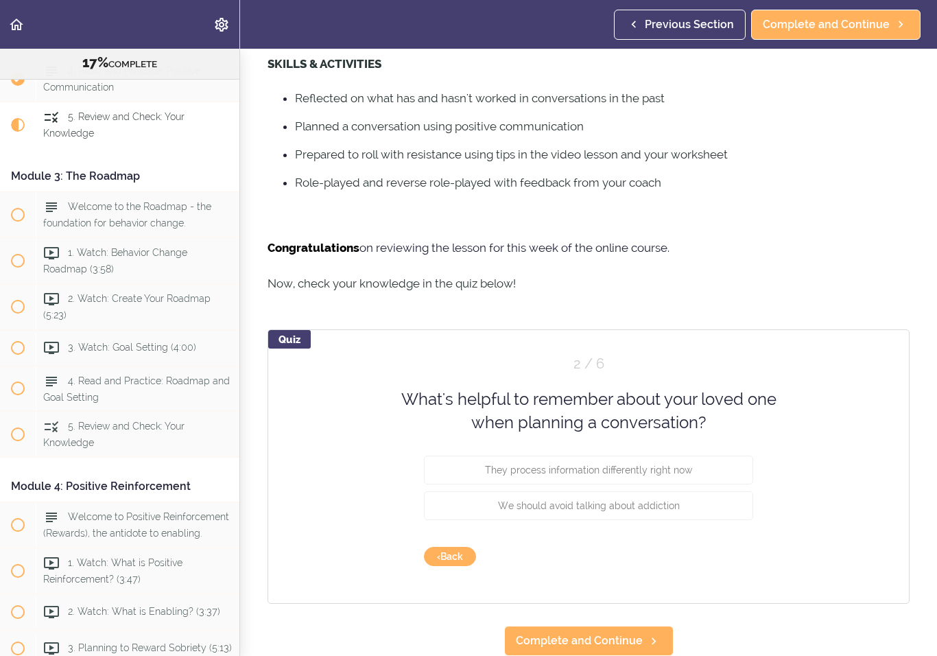
click at [721, 471] on button "They process information differently right now" at bounding box center [588, 469] width 329 height 29
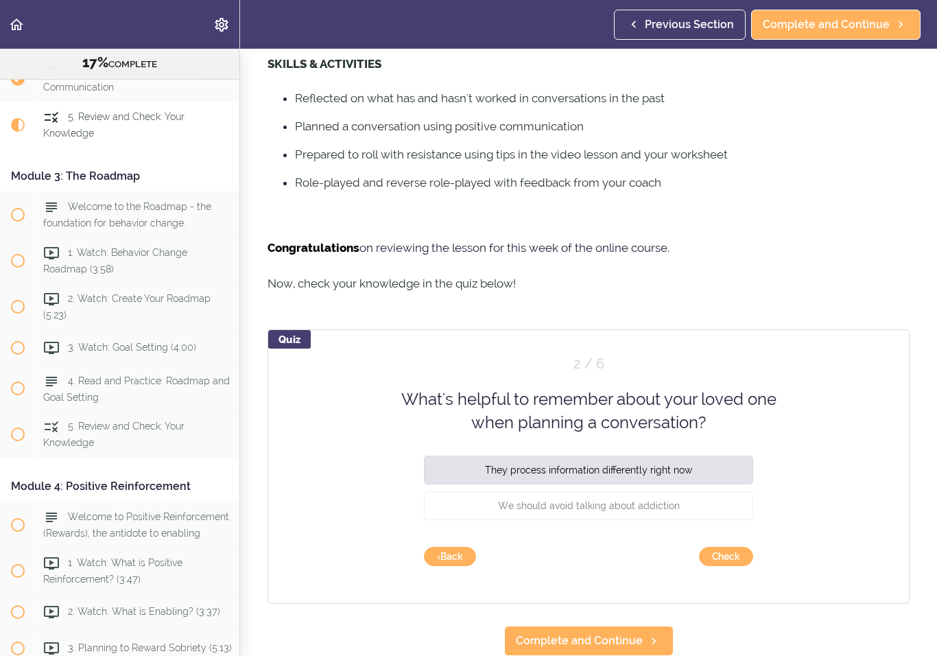
click at [738, 557] on button "Check" at bounding box center [726, 556] width 54 height 19
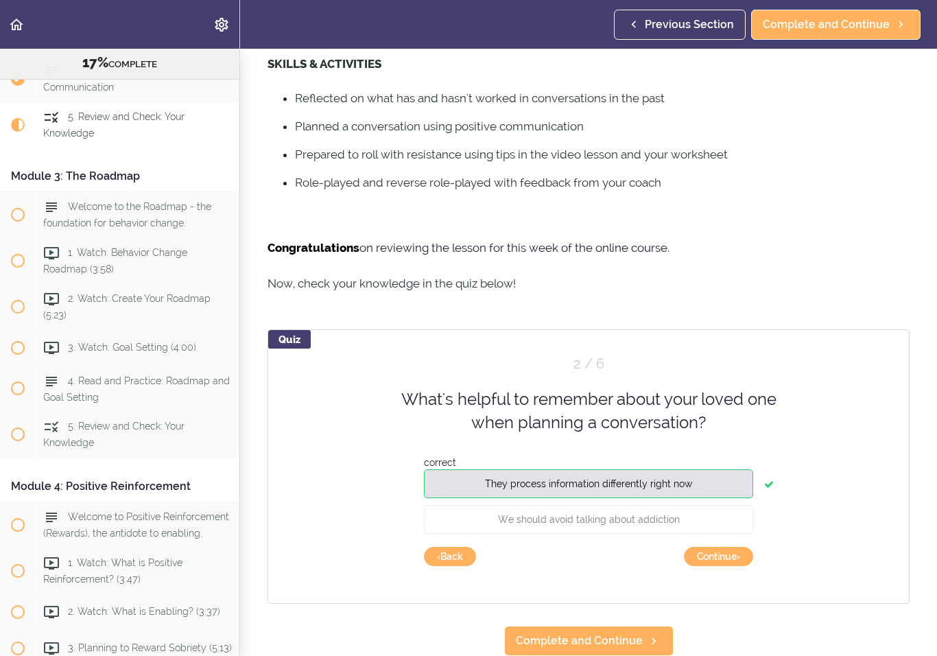
click at [730, 557] on button "Continue ›" at bounding box center [718, 556] width 69 height 19
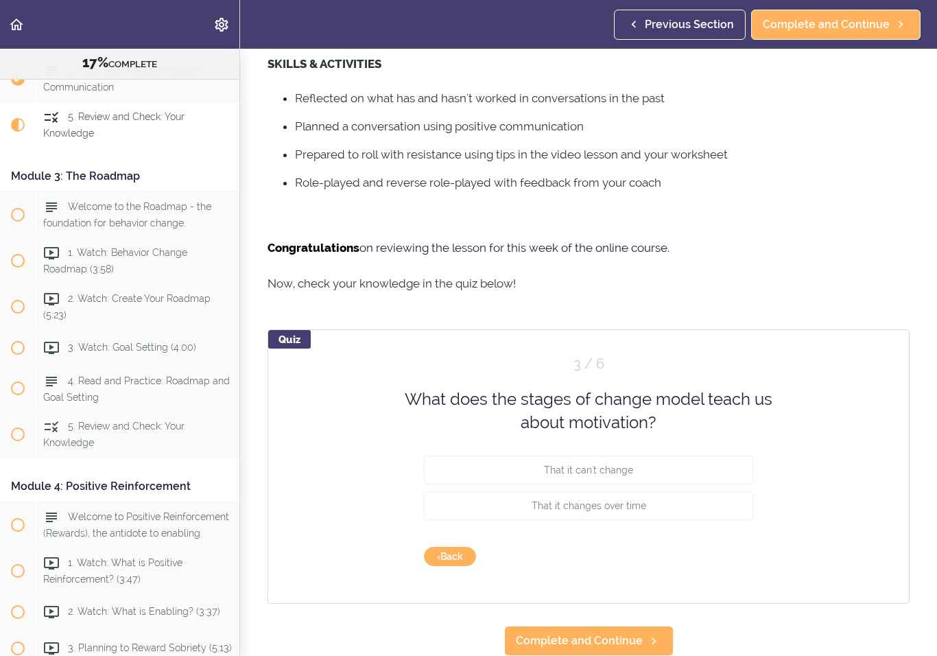
click at [719, 509] on button "That it changes over time" at bounding box center [588, 504] width 329 height 29
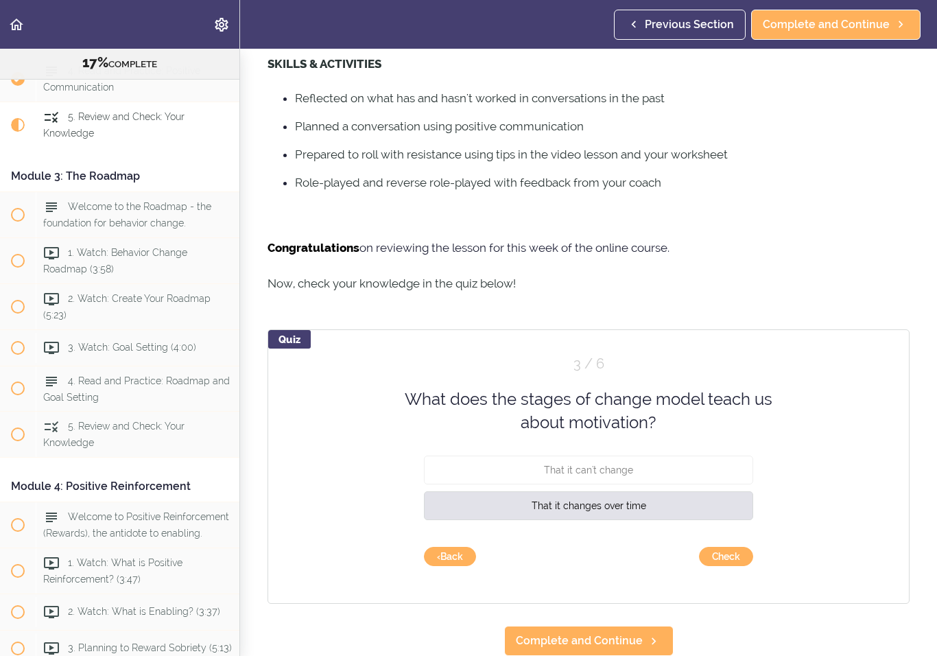
click at [741, 555] on button "Check" at bounding box center [726, 556] width 54 height 19
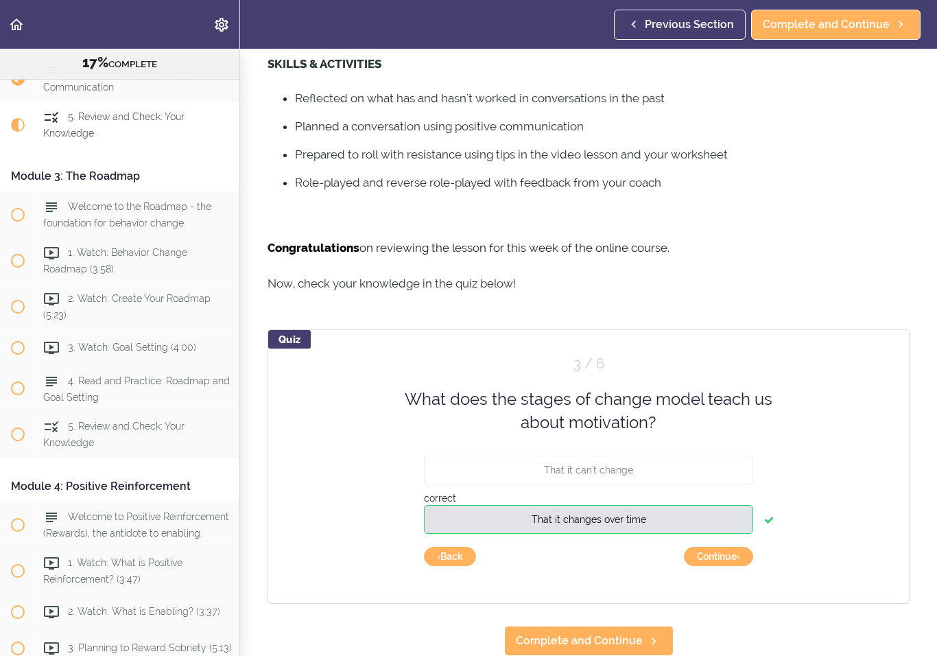
click at [739, 561] on button "Continue ›" at bounding box center [718, 556] width 69 height 19
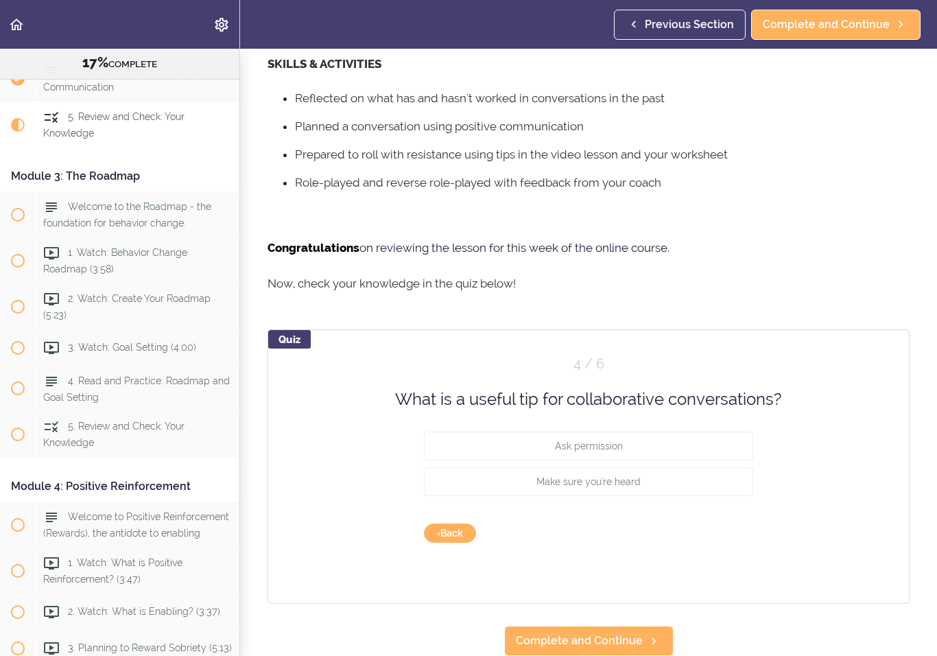
click at [717, 442] on button "Ask permission" at bounding box center [588, 445] width 329 height 29
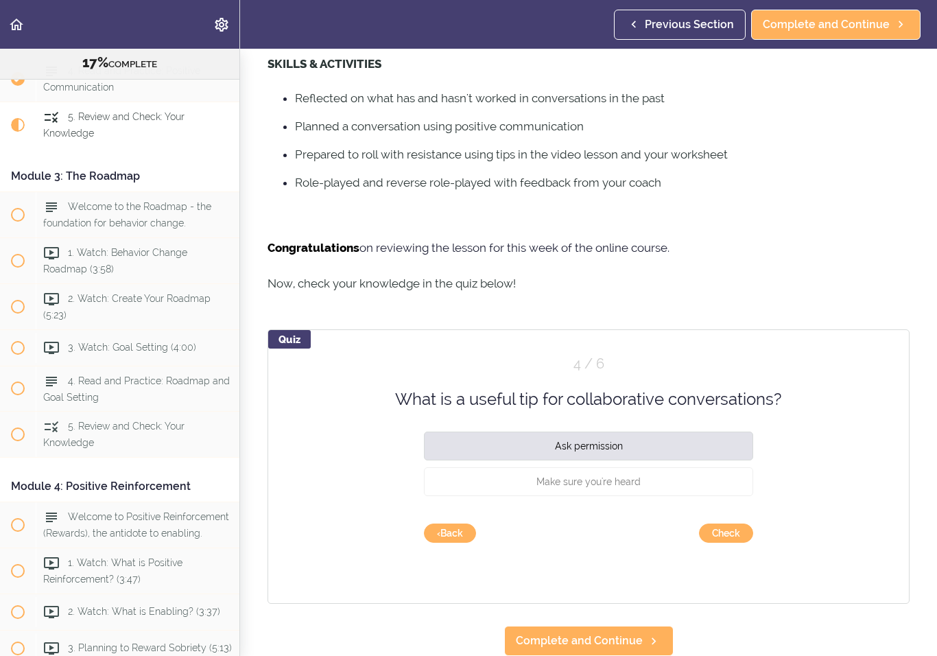
click at [736, 536] on button "Check" at bounding box center [726, 532] width 54 height 19
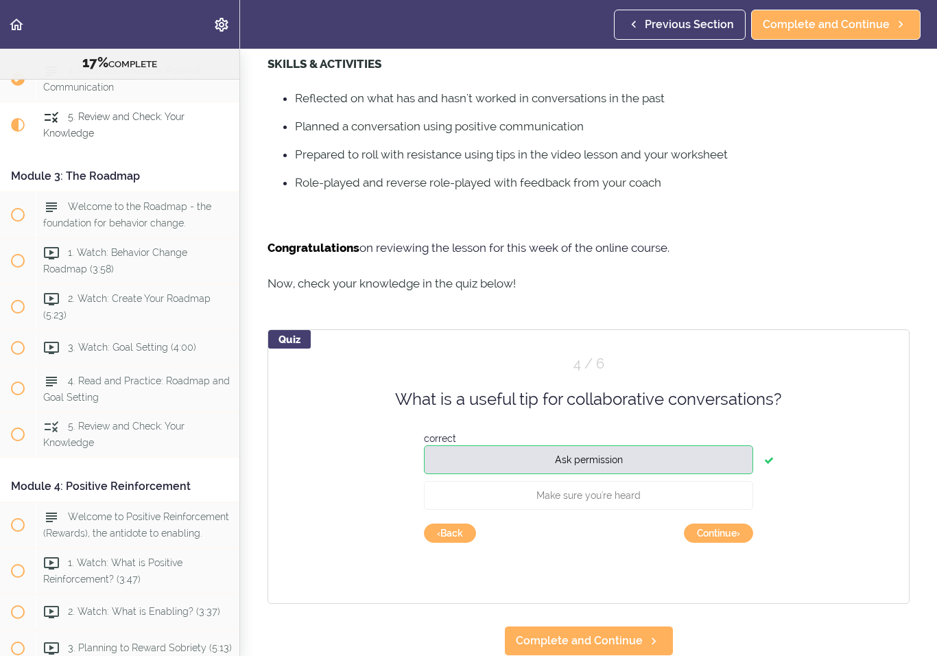
click at [738, 539] on button "Continue ›" at bounding box center [718, 532] width 69 height 19
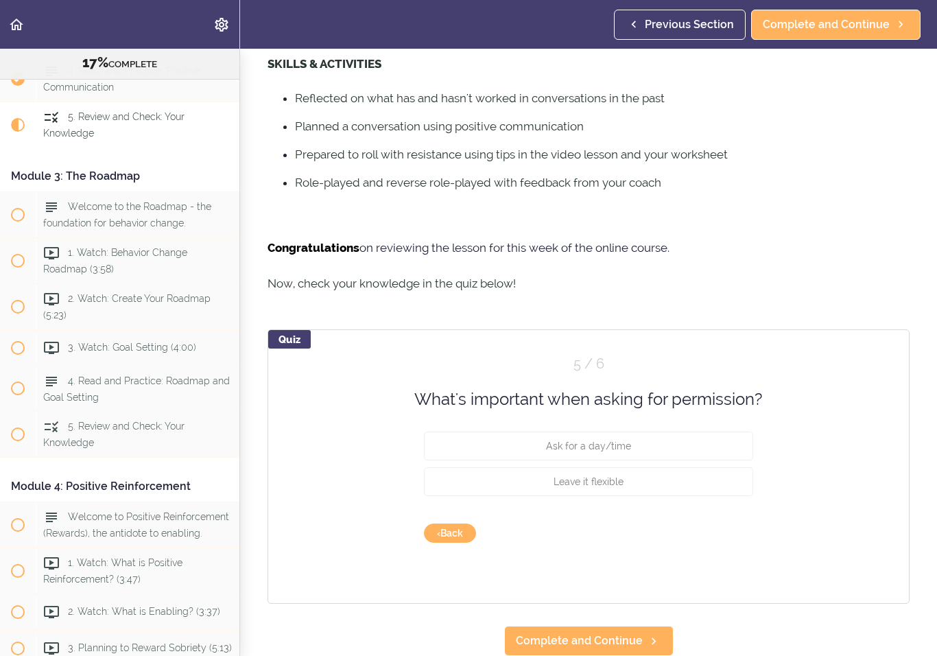
click at [712, 491] on button "Leave it flexible" at bounding box center [588, 481] width 329 height 29
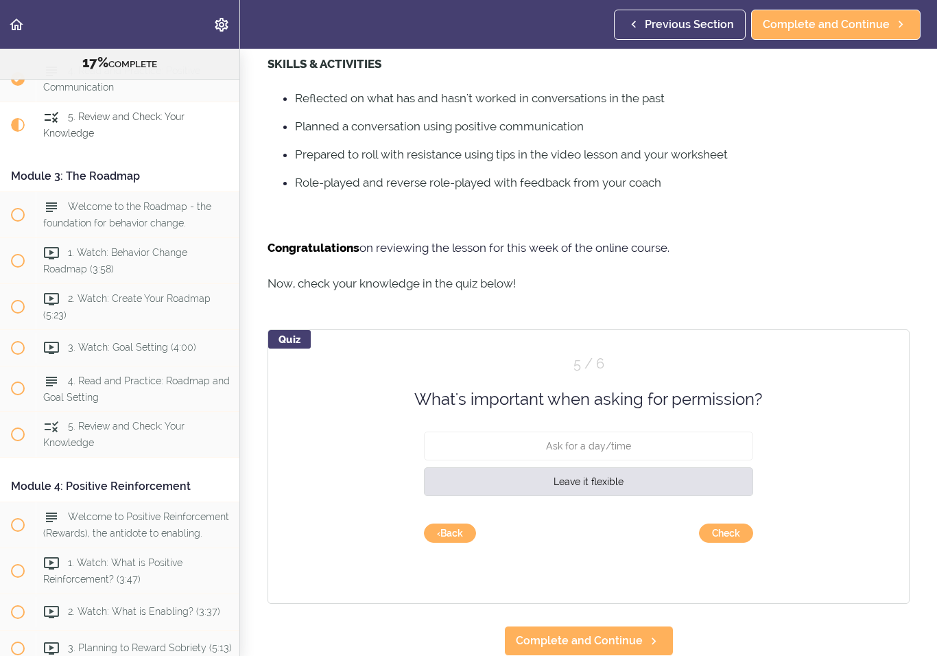
click at [739, 529] on button "Check" at bounding box center [726, 532] width 54 height 19
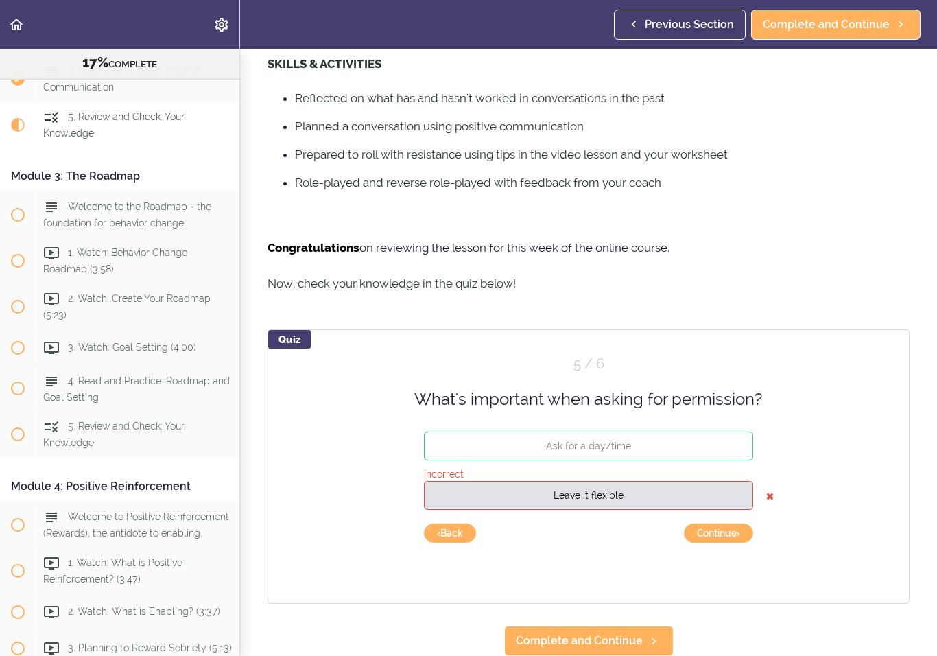
click at [745, 531] on button "Continue ›" at bounding box center [718, 532] width 69 height 19
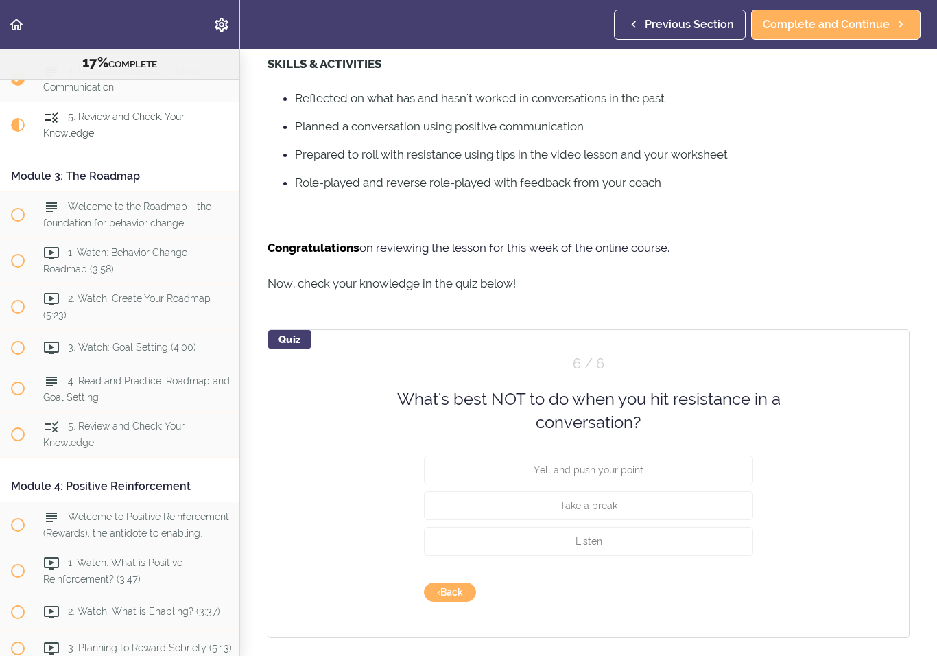
click at [724, 468] on button "Yell and push your point" at bounding box center [588, 469] width 329 height 29
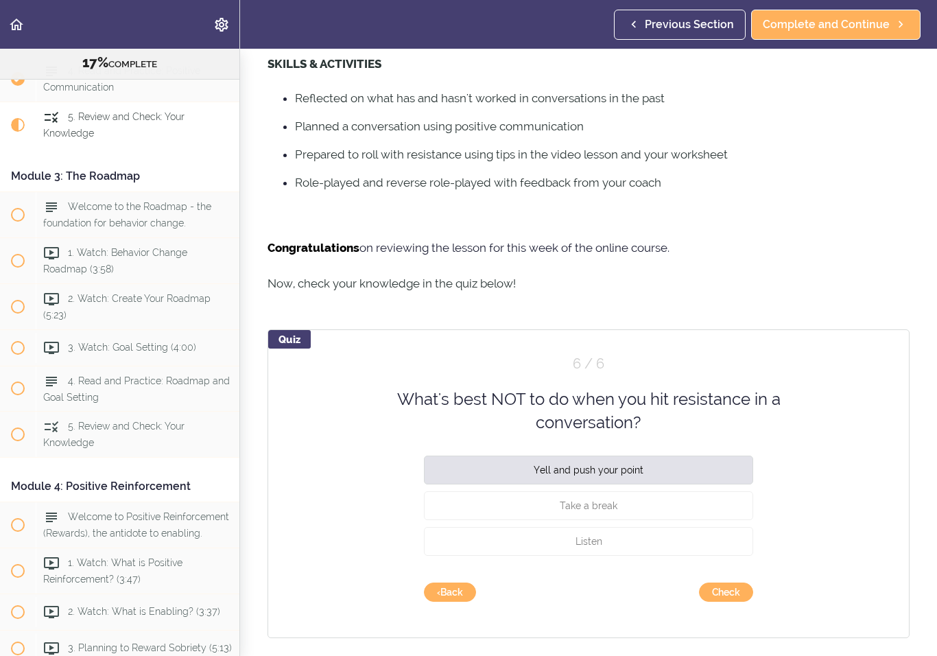
click at [747, 596] on button "Check" at bounding box center [726, 591] width 54 height 19
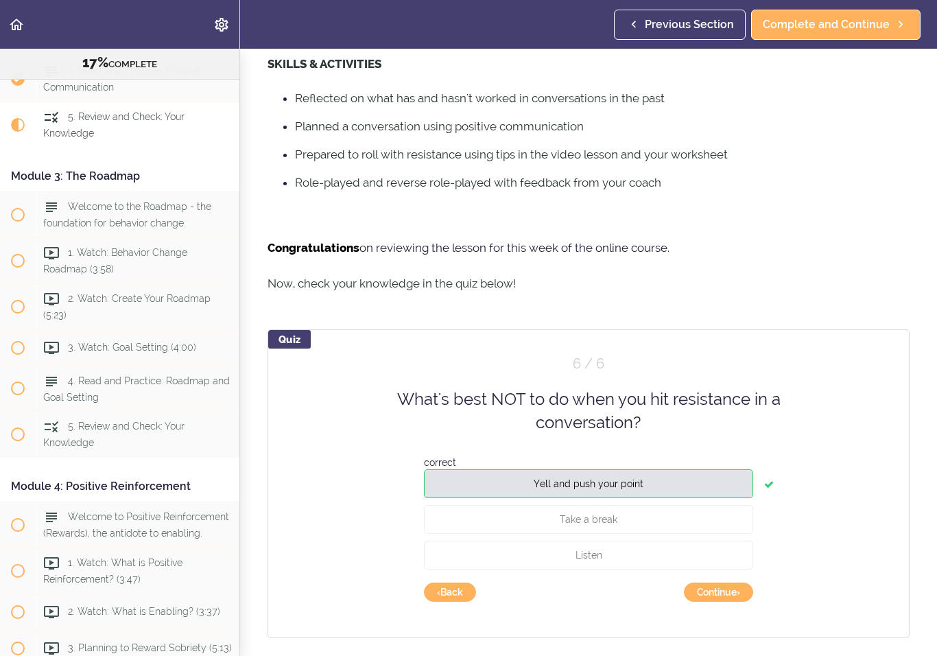
click at [741, 594] on button "Continue ›" at bounding box center [718, 591] width 69 height 19
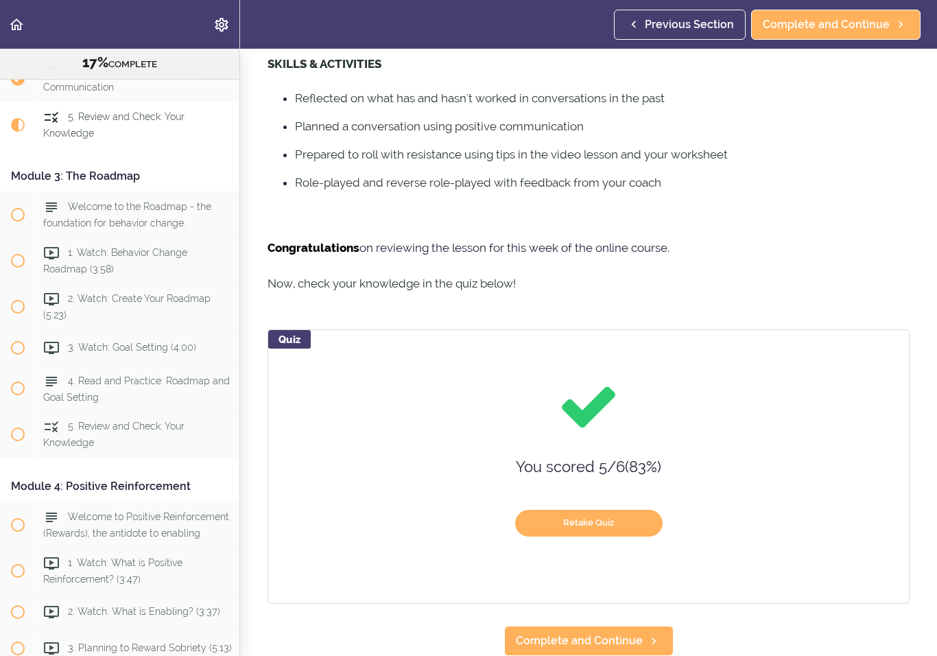
click at [640, 643] on link "Complete and Continue" at bounding box center [588, 640] width 169 height 30
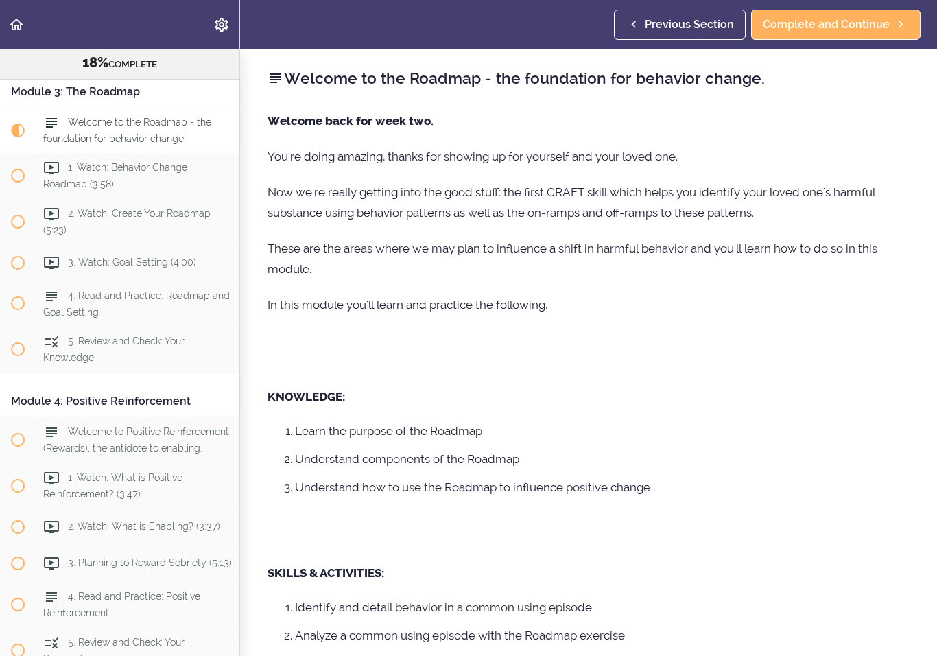
scroll to position [693, 0]
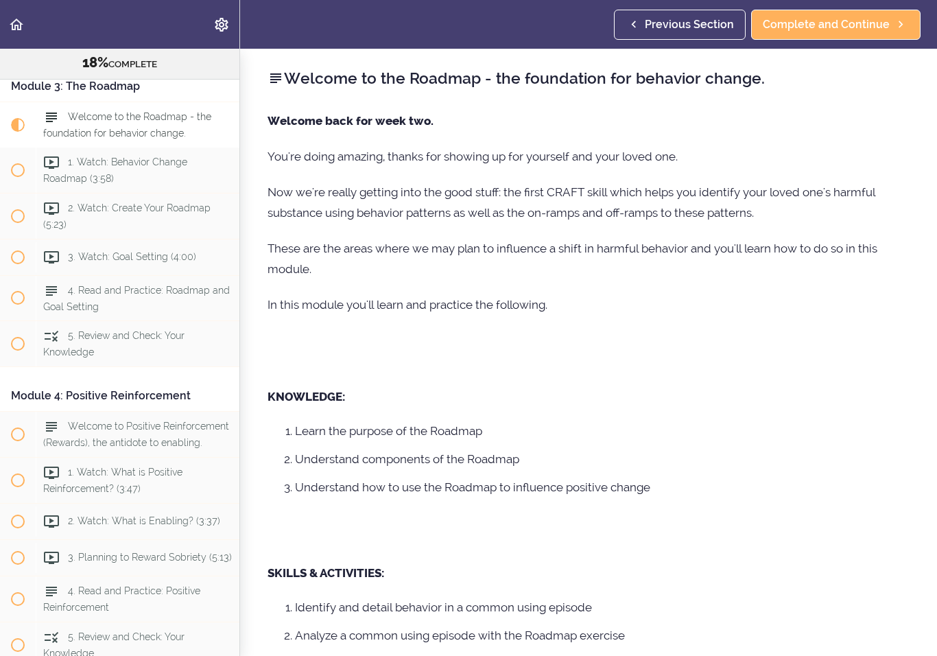
click at [73, 300] on span "4. Read and Practice: Roadmap and Goal Setting" at bounding box center [136, 298] width 187 height 27
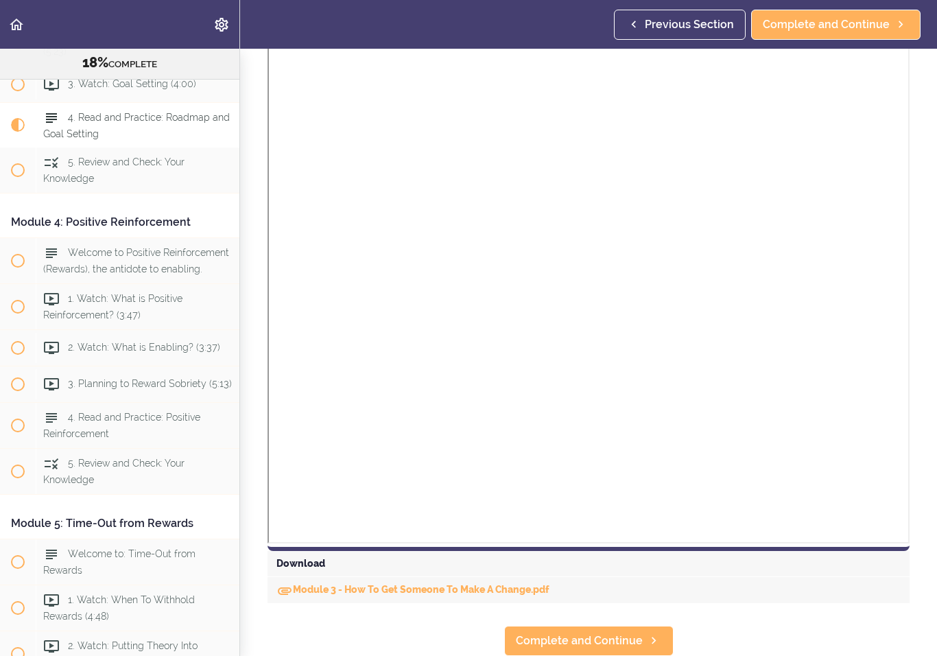
scroll to position [703, 0]
click at [375, 593] on link "Module 3 - How To Get Someone To Make A Change.pdf" at bounding box center [412, 589] width 273 height 11
